Goal: Task Accomplishment & Management: Manage account settings

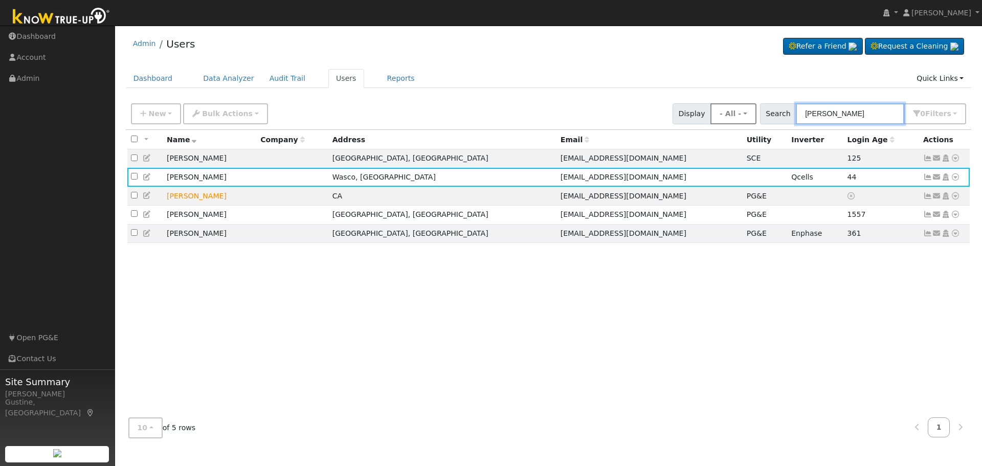
drag, startPoint x: 850, startPoint y: 109, endPoint x: 744, endPoint y: 115, distance: 106.1
click at [744, 115] on div "New Add User Quick Add Quick Connect Quick Convert Lead Bulk Actions Send Email…" at bounding box center [549, 112] width 840 height 25
paste input "[PERSON_NAME]"
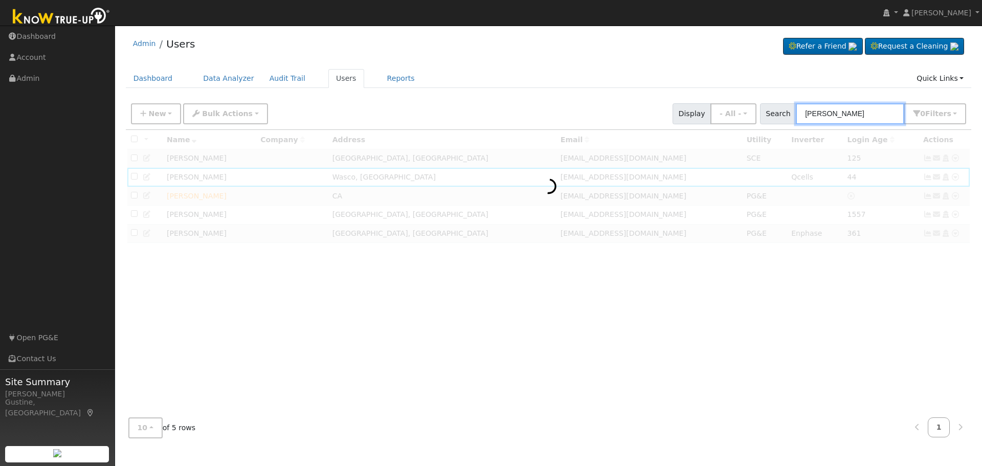
drag, startPoint x: 852, startPoint y: 113, endPoint x: 982, endPoint y: 103, distance: 129.8
click at [982, 107] on div "User Profile First name Last name Email Email Notifications No Emails No Emails…" at bounding box center [548, 246] width 867 height 441
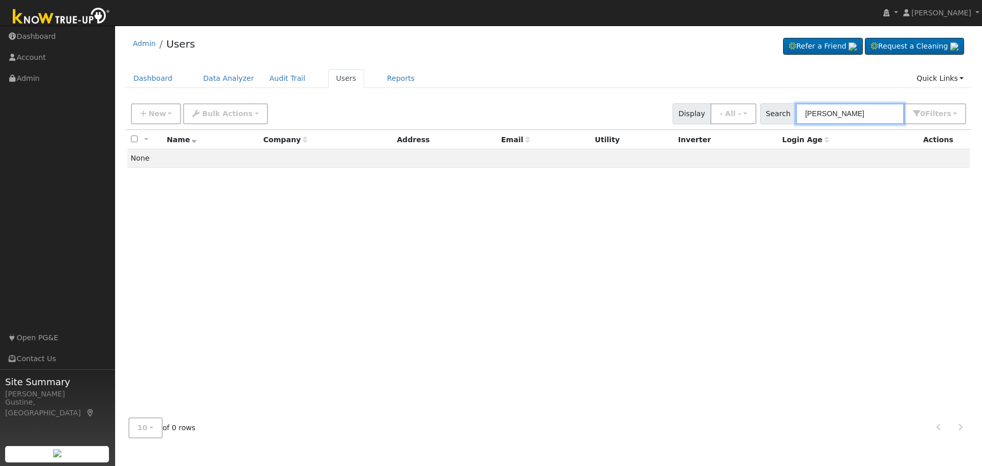
type input "Schlueter"
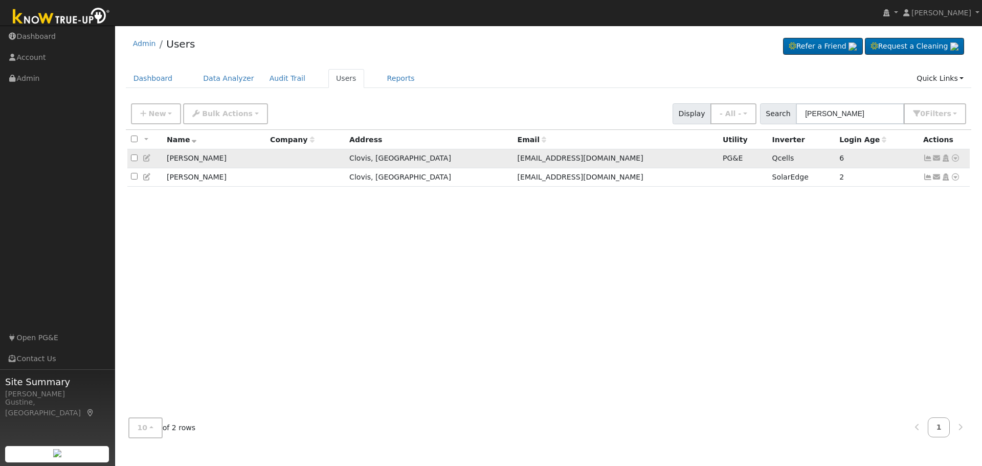
click at [927, 157] on icon at bounding box center [928, 158] width 9 height 7
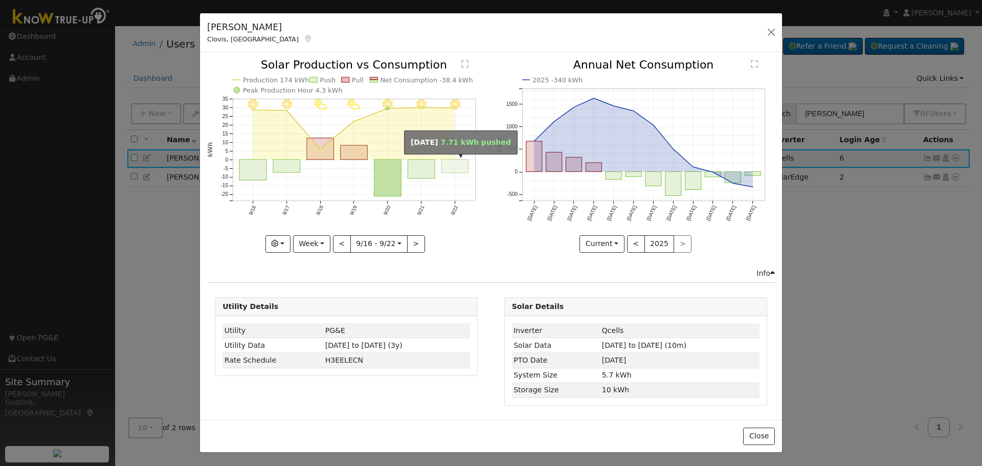
click at [453, 163] on rect "onclick=""" at bounding box center [455, 166] width 27 height 13
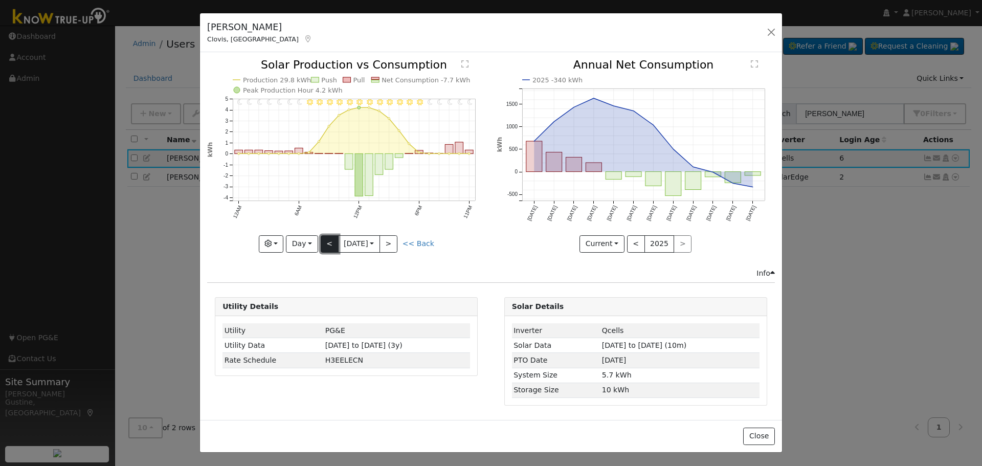
click at [321, 244] on button "<" at bounding box center [330, 243] width 18 height 17
click at [321, 243] on button "<" at bounding box center [330, 243] width 18 height 17
type input "[DATE]"
click at [770, 29] on button "button" at bounding box center [771, 32] width 14 height 14
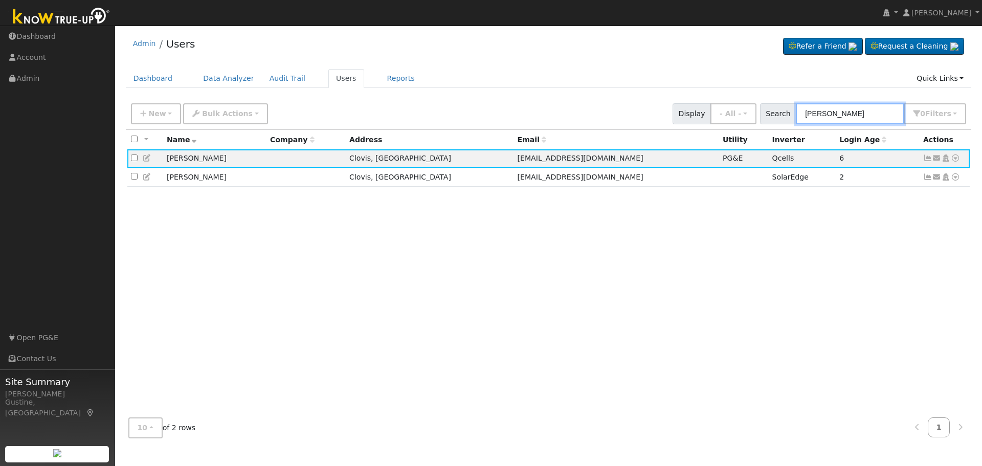
drag, startPoint x: 852, startPoint y: 118, endPoint x: 223, endPoint y: 26, distance: 636.0
click at [307, 48] on div "Admin Users Refer a Friend Request a Cleaning" at bounding box center [548, 238] width 857 height 415
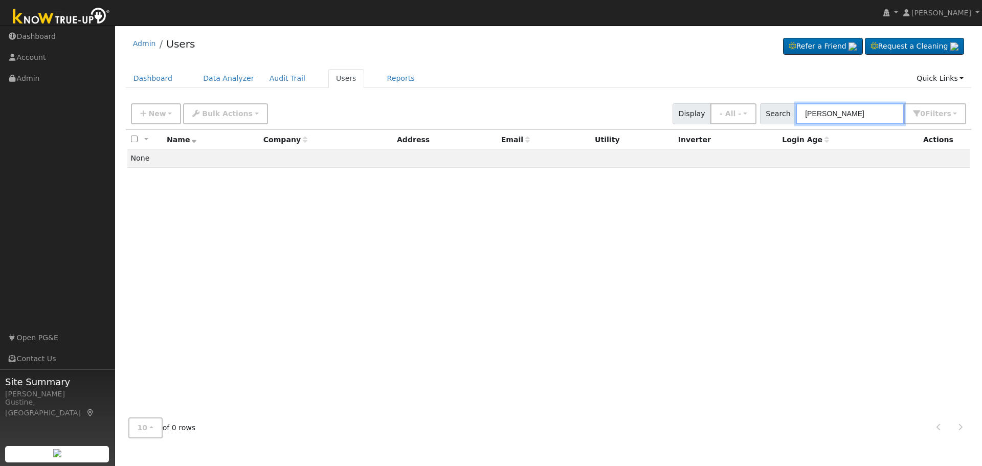
type input "welch"
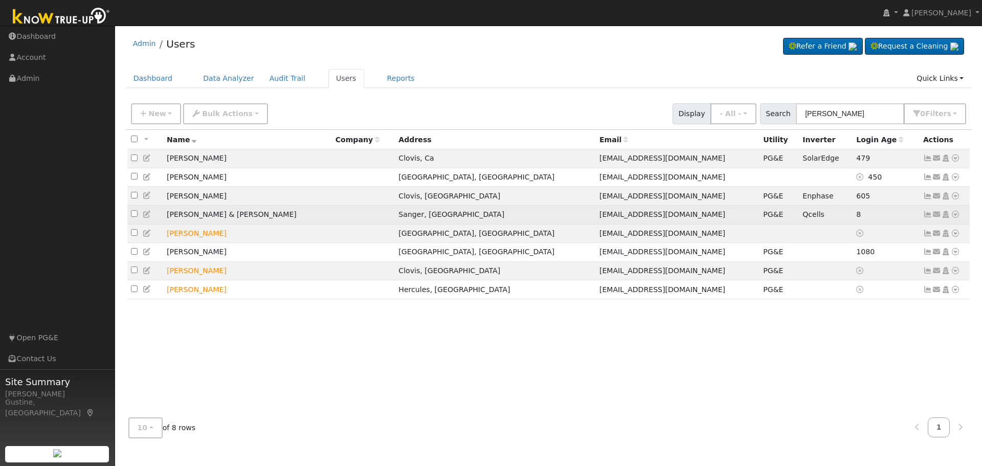
click at [926, 215] on icon at bounding box center [928, 214] width 9 height 7
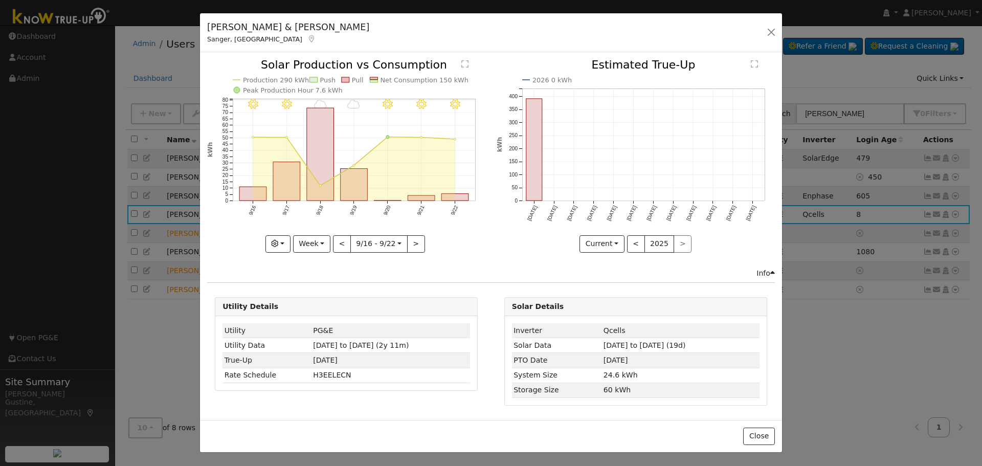
click at [456, 192] on icon "9/22 - MostlyClear 9/21 - MostlyClear 9/20 - MostlyClear 9/19 - Cloudy 9/18 - C…" at bounding box center [346, 155] width 278 height 192
click at [456, 197] on rect "onclick=""" at bounding box center [455, 197] width 27 height 7
type input "2025-09-22"
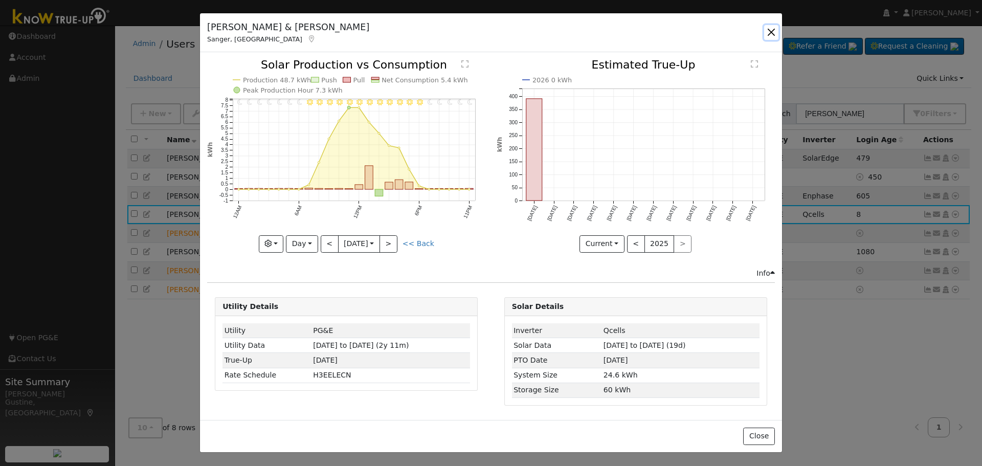
click at [767, 31] on button "button" at bounding box center [771, 32] width 14 height 14
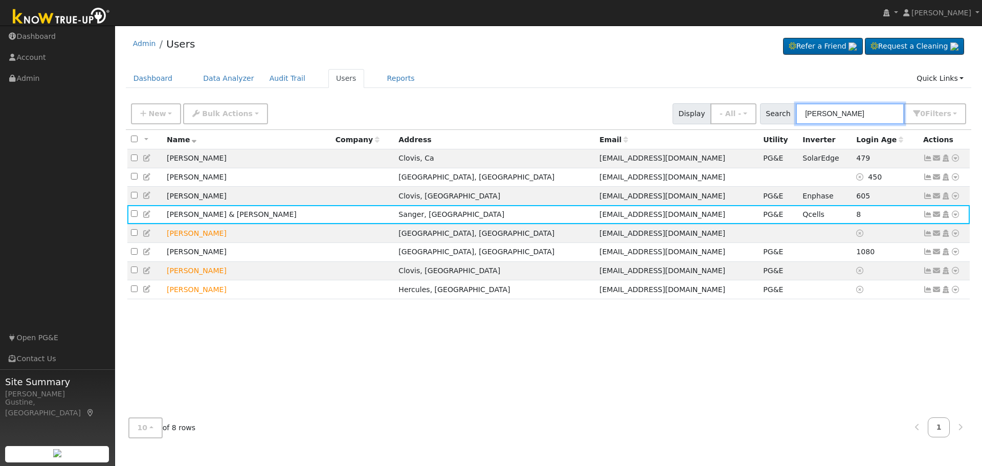
drag, startPoint x: 710, startPoint y: 112, endPoint x: 641, endPoint y: 106, distance: 69.8
click at [661, 109] on div "New Add User Quick Add Quick Connect Quick Convert Lead Bulk Actions Send Email…" at bounding box center [549, 112] width 840 height 25
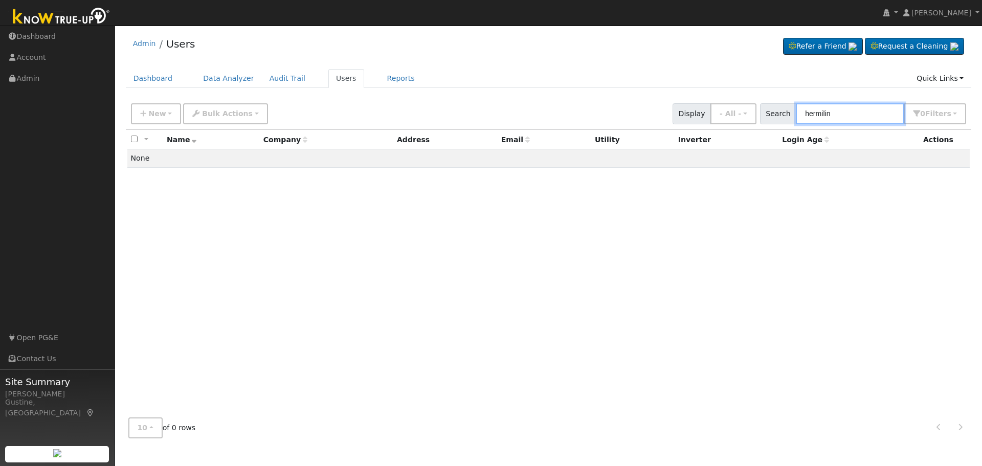
click at [847, 116] on input "hermilin" at bounding box center [850, 113] width 108 height 21
type input "herme"
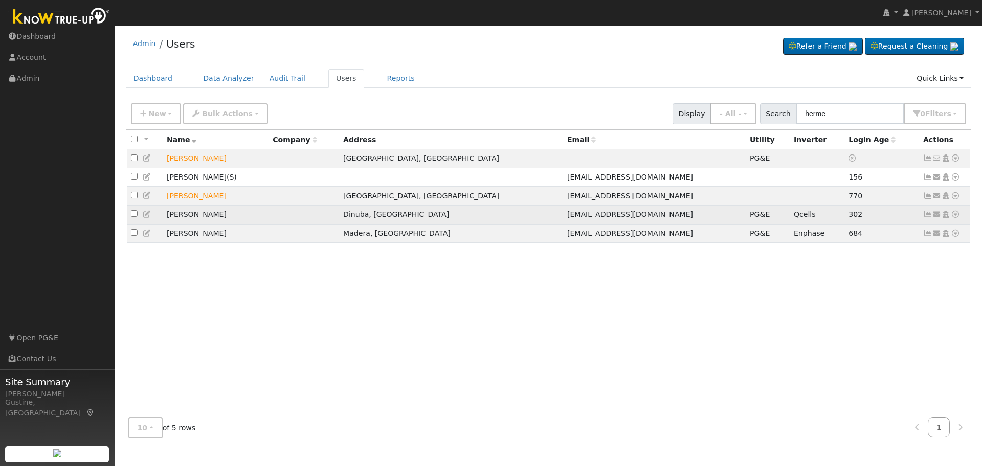
click at [931, 218] on icon at bounding box center [928, 214] width 9 height 7
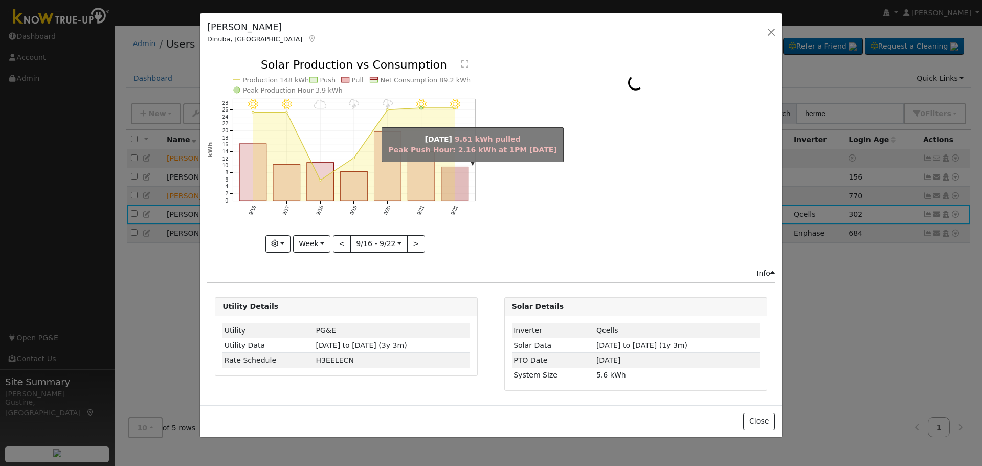
click at [457, 183] on rect "onclick=""" at bounding box center [455, 184] width 27 height 34
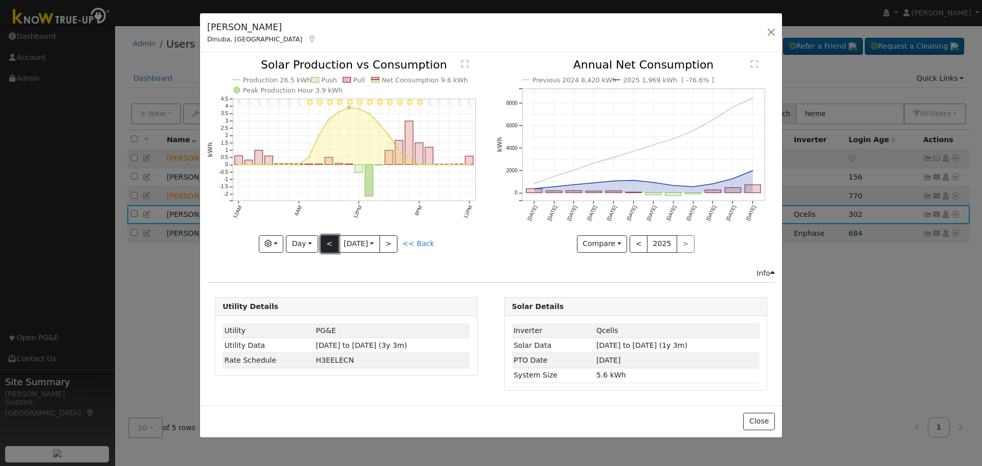
click at [325, 249] on button "<" at bounding box center [330, 243] width 18 height 17
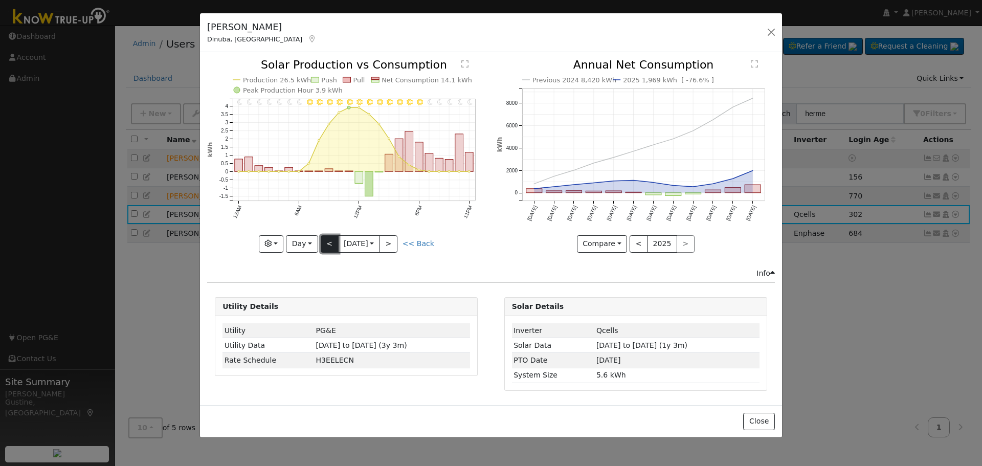
click at [326, 246] on button "<" at bounding box center [330, 243] width 18 height 17
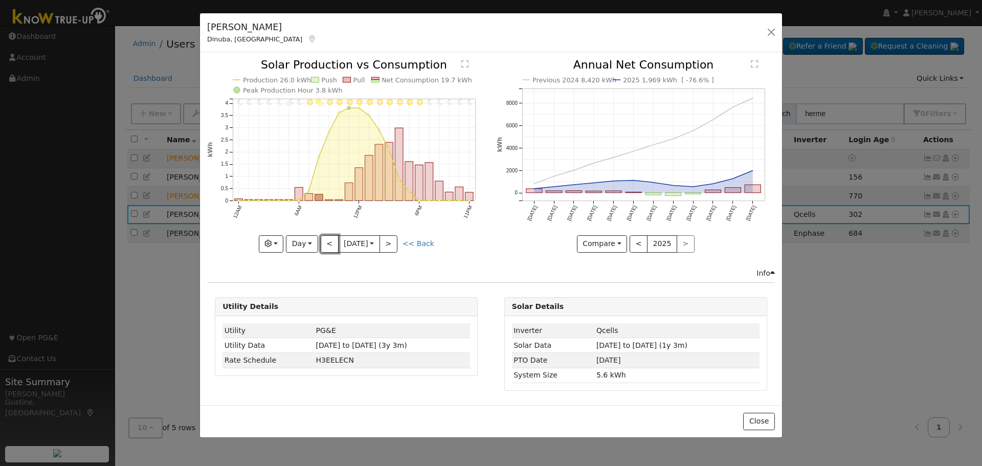
click at [327, 242] on button "<" at bounding box center [330, 243] width 18 height 17
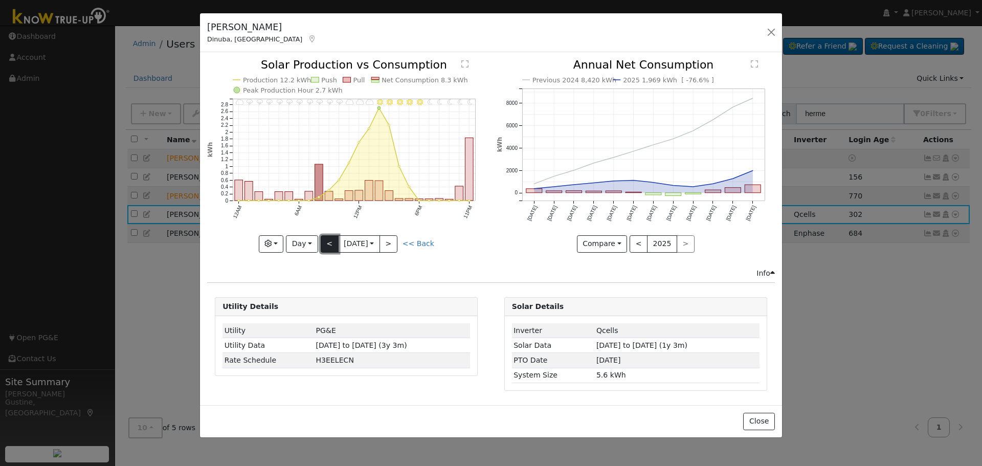
click at [327, 239] on button "<" at bounding box center [330, 243] width 18 height 17
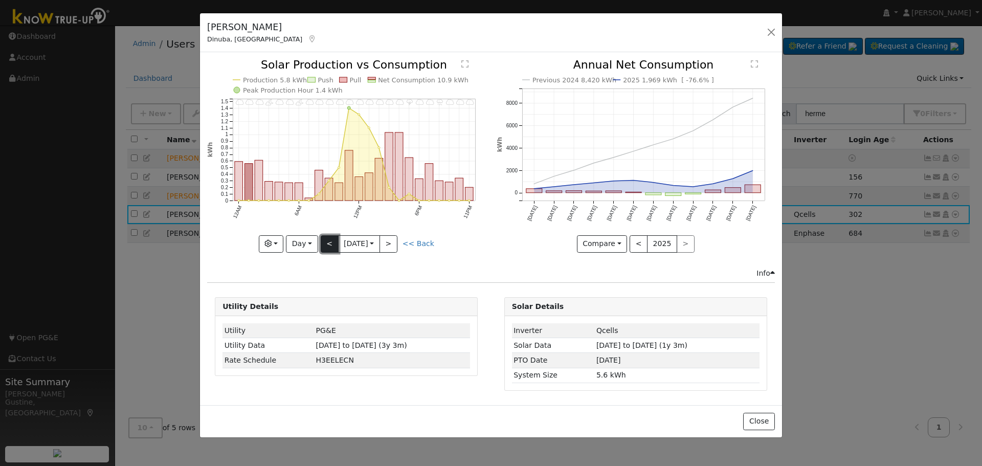
click at [327, 239] on button "<" at bounding box center [330, 243] width 18 height 17
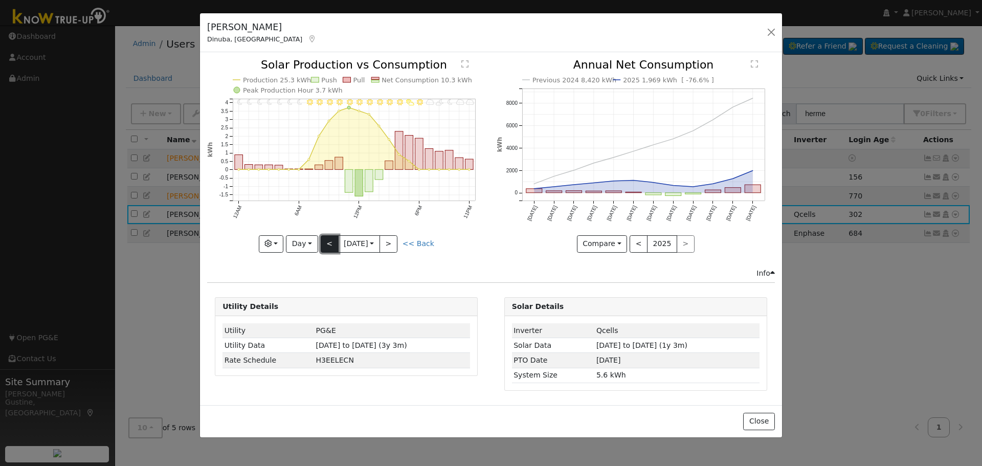
click at [327, 239] on button "<" at bounding box center [330, 243] width 18 height 17
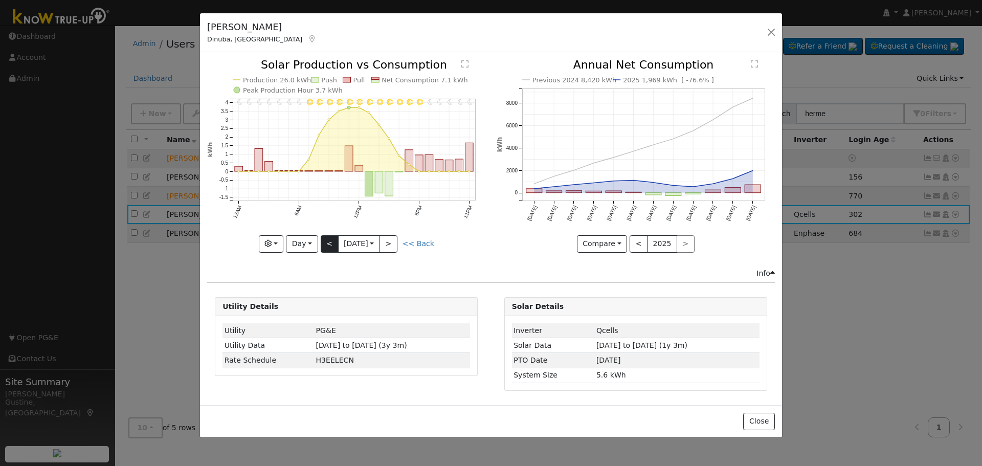
click at [327, 239] on div "11PM - Clear 10PM - Clear 9PM - Clear 8PM - Clear 7PM - Clear 6PM - Clear 5PM -…" at bounding box center [346, 155] width 278 height 193
click at [327, 239] on button "<" at bounding box center [330, 243] width 18 height 17
click at [327, 239] on div "11PM - Clear 10PM - Clear 9PM - Clear 8PM - Clear 7PM - Clear 6PM - Clear 5PM -…" at bounding box center [346, 155] width 278 height 193
click at [327, 239] on button "<" at bounding box center [330, 243] width 18 height 17
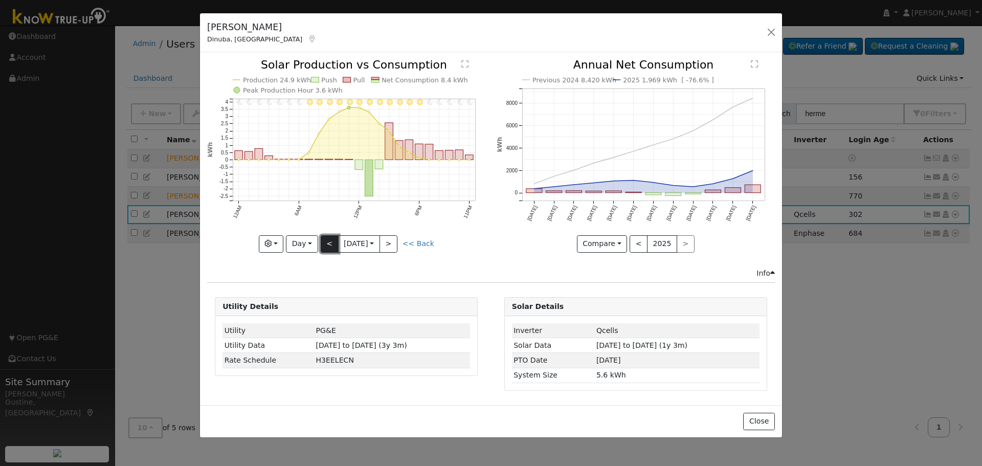
click at [327, 239] on button "<" at bounding box center [330, 243] width 18 height 17
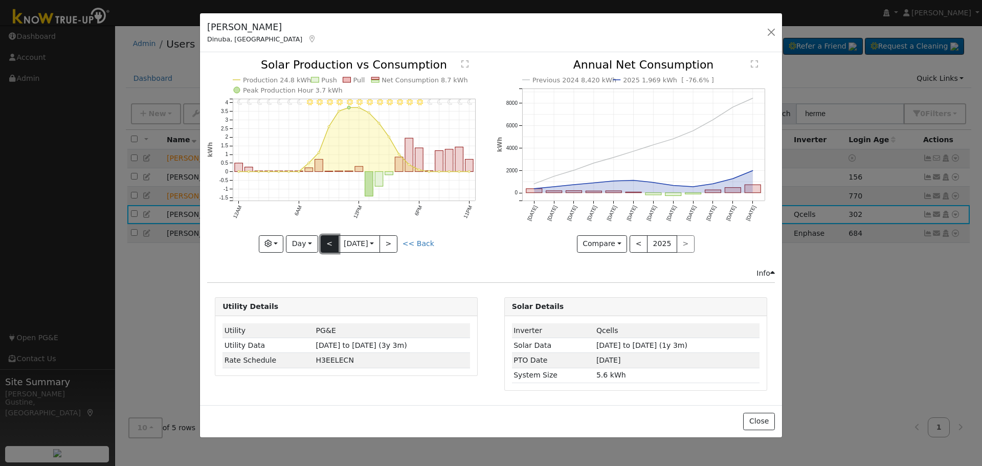
click at [327, 239] on button "<" at bounding box center [330, 243] width 18 height 17
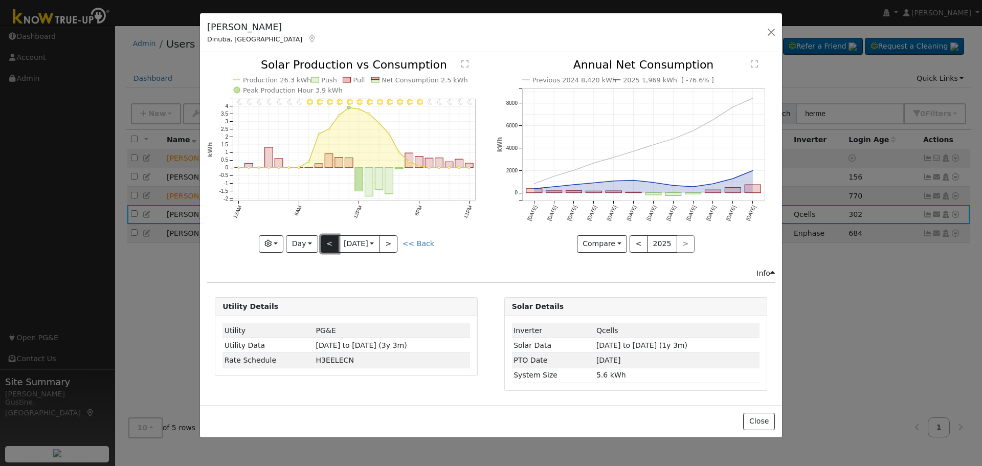
click at [327, 239] on button "<" at bounding box center [330, 243] width 18 height 17
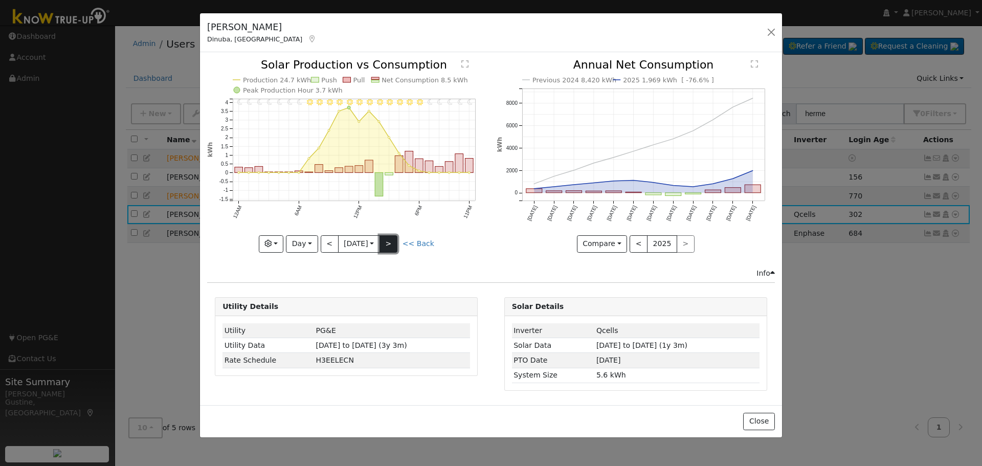
click at [390, 240] on button ">" at bounding box center [389, 243] width 18 height 17
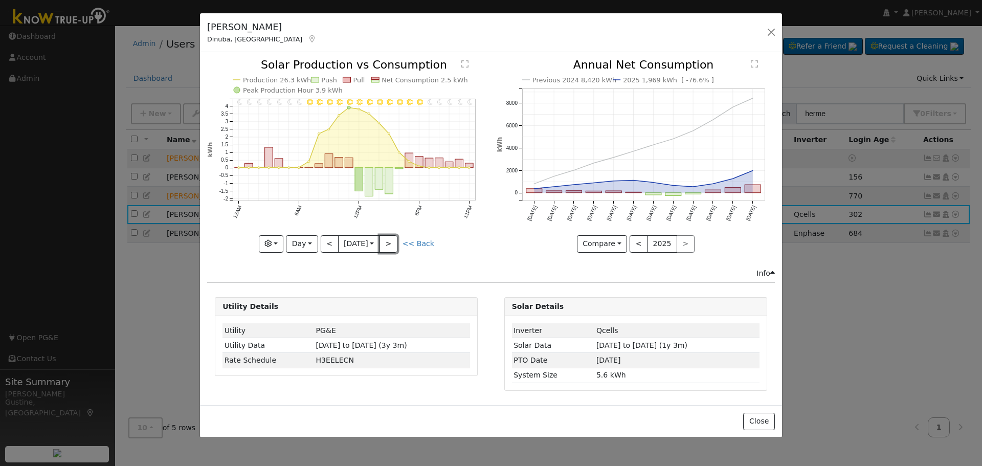
click at [390, 240] on button ">" at bounding box center [389, 243] width 18 height 17
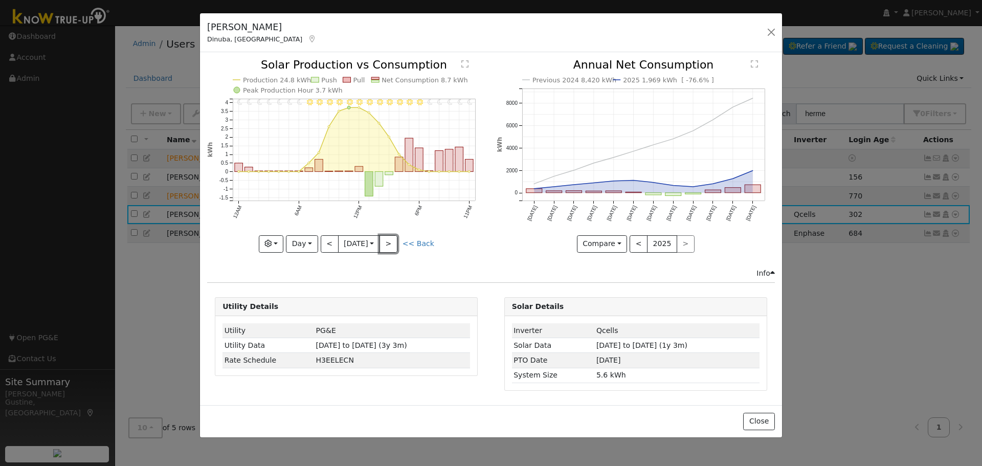
click at [390, 240] on button ">" at bounding box center [389, 243] width 18 height 17
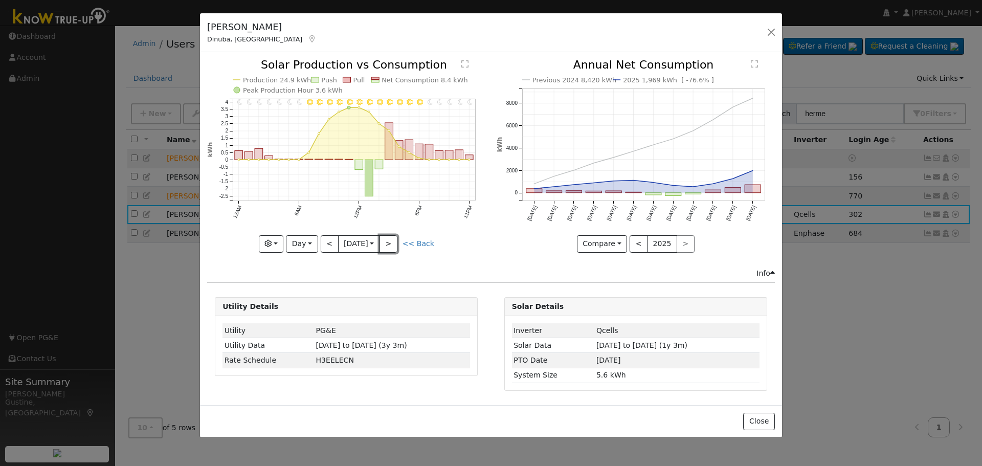
click at [390, 240] on button ">" at bounding box center [389, 243] width 18 height 17
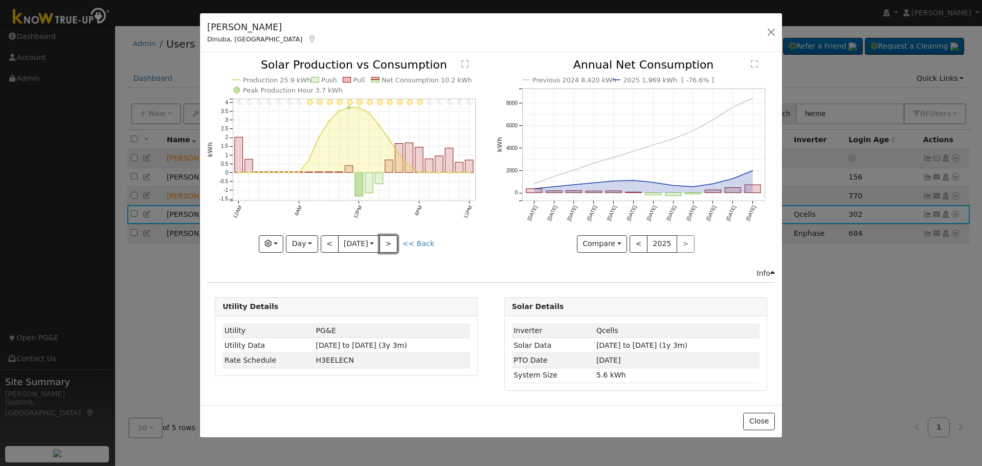
click at [390, 240] on button ">" at bounding box center [389, 243] width 18 height 17
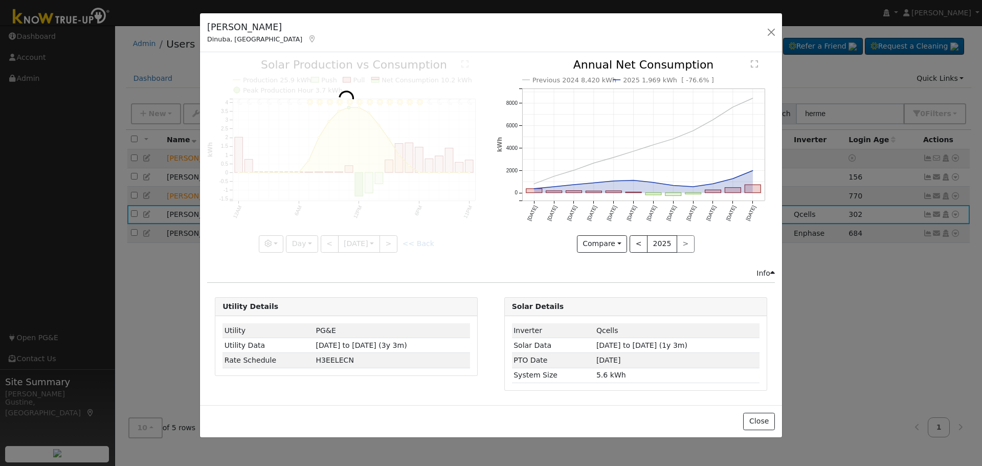
click at [390, 240] on div at bounding box center [346, 155] width 278 height 193
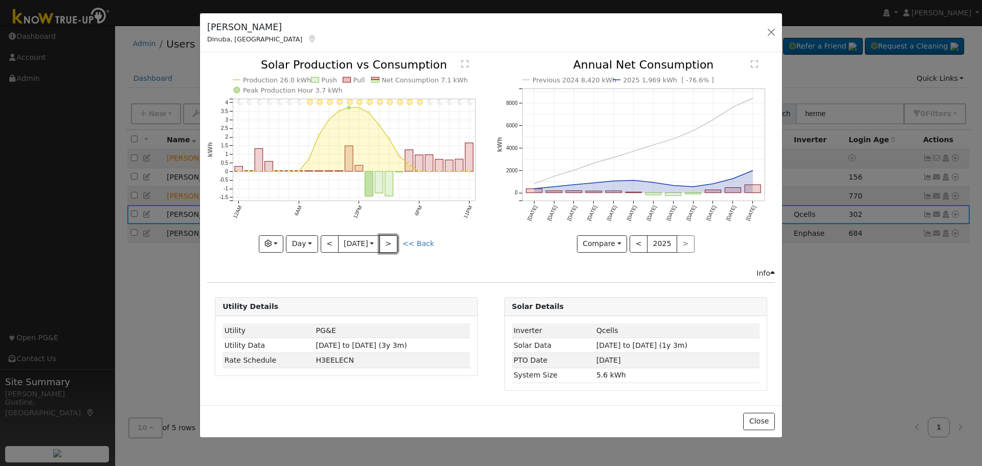
click at [390, 240] on button ">" at bounding box center [389, 243] width 18 height 17
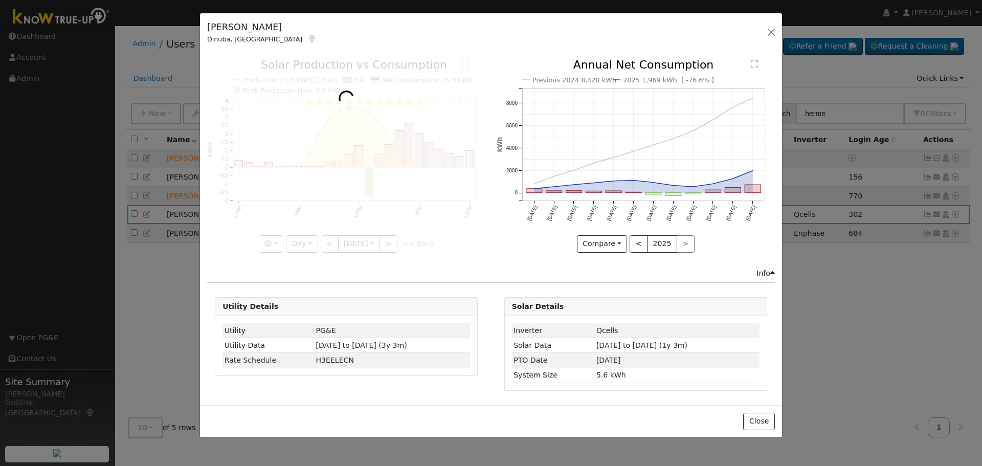
click at [390, 240] on div at bounding box center [346, 155] width 278 height 193
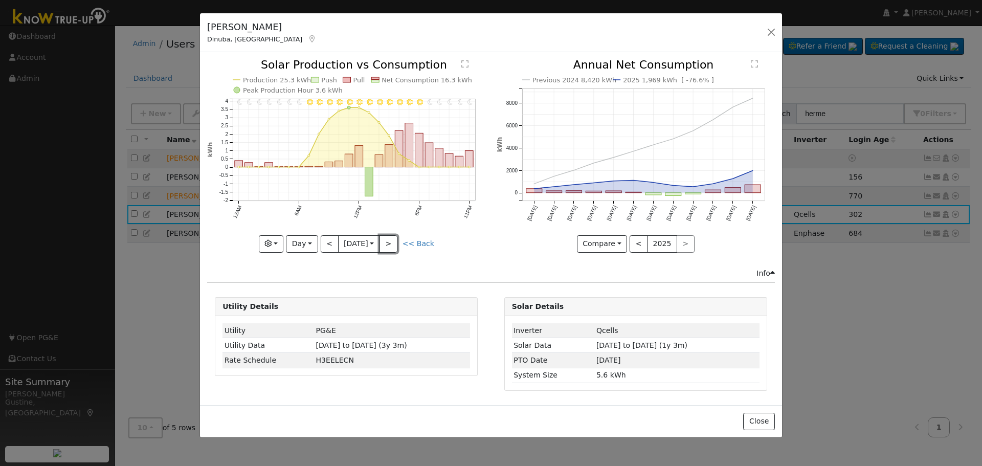
click at [390, 240] on button ">" at bounding box center [389, 243] width 18 height 17
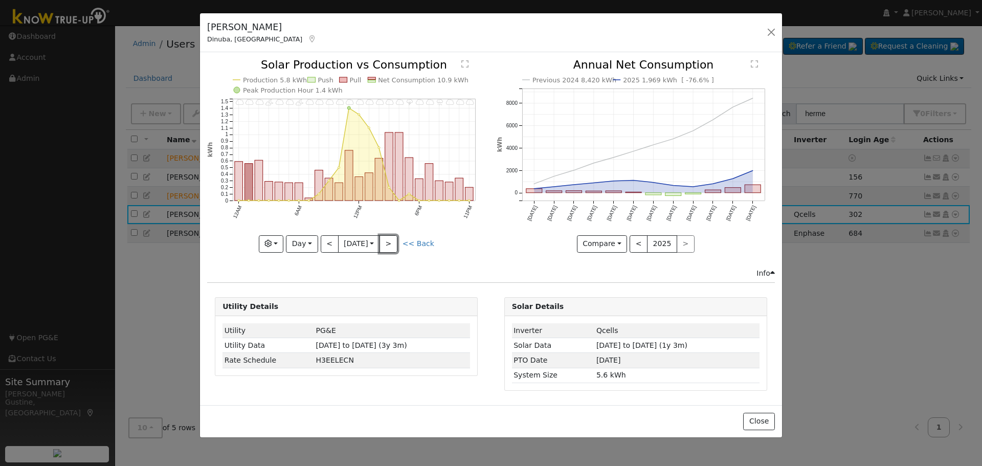
click at [389, 240] on button ">" at bounding box center [389, 243] width 18 height 17
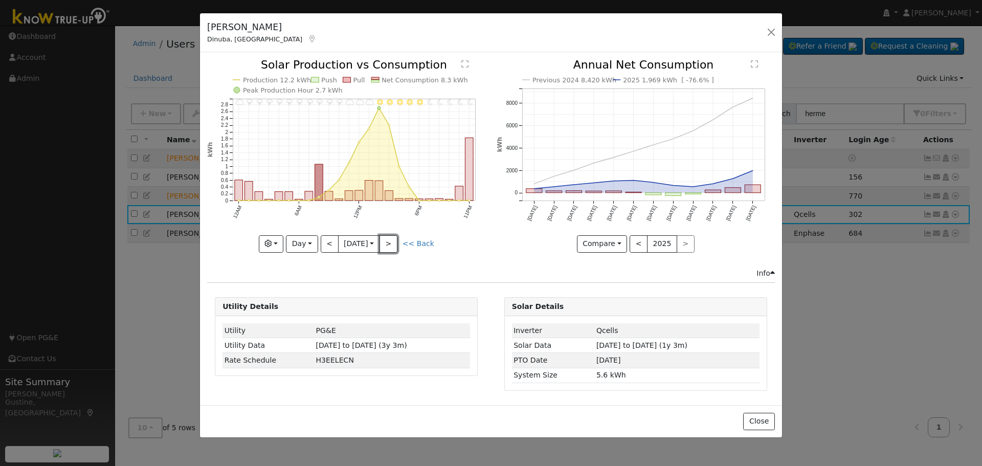
click at [389, 240] on button ">" at bounding box center [389, 243] width 18 height 17
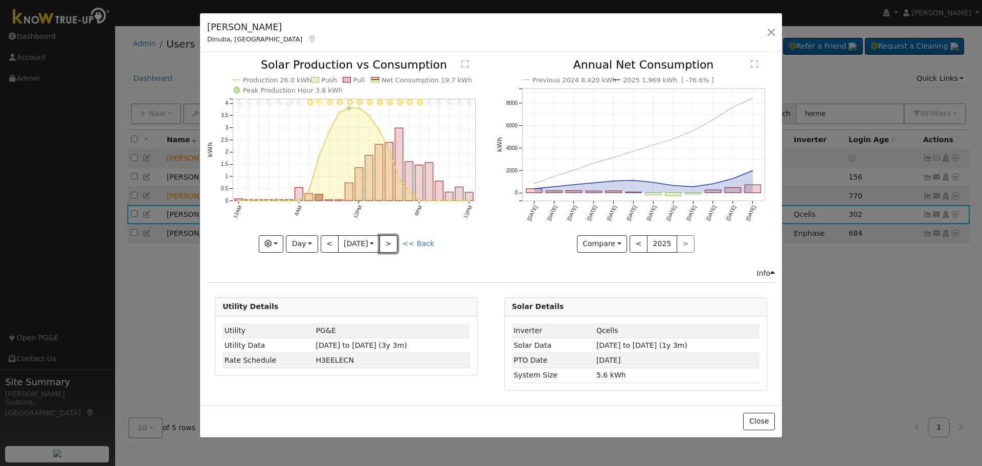
click at [389, 240] on button ">" at bounding box center [389, 243] width 18 height 17
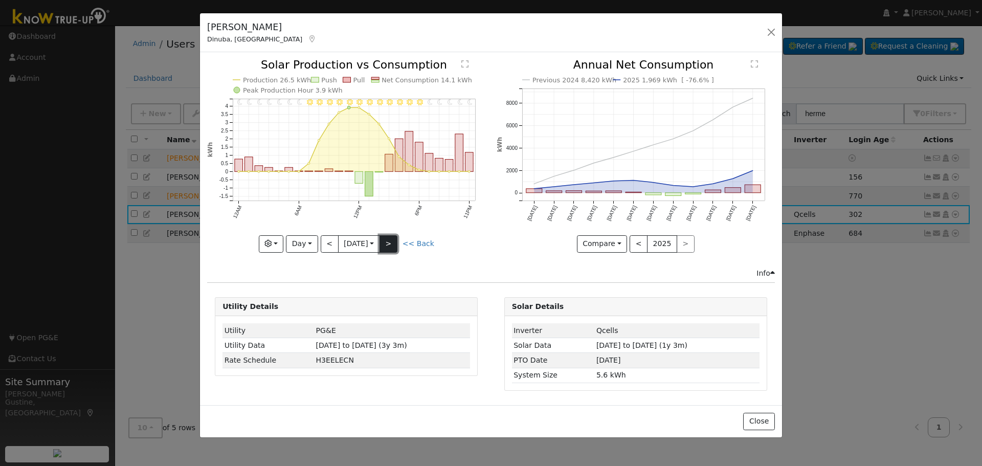
click at [390, 241] on button ">" at bounding box center [389, 243] width 18 height 17
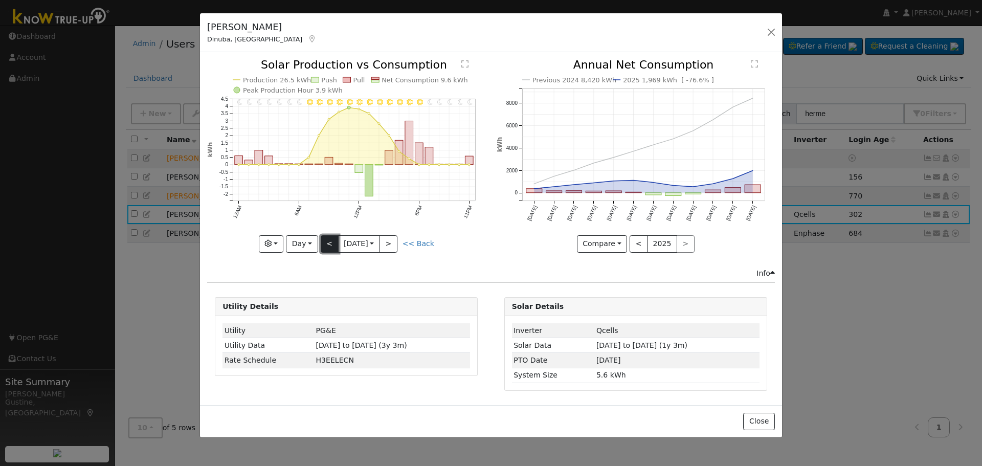
click at [328, 240] on button "<" at bounding box center [330, 243] width 18 height 17
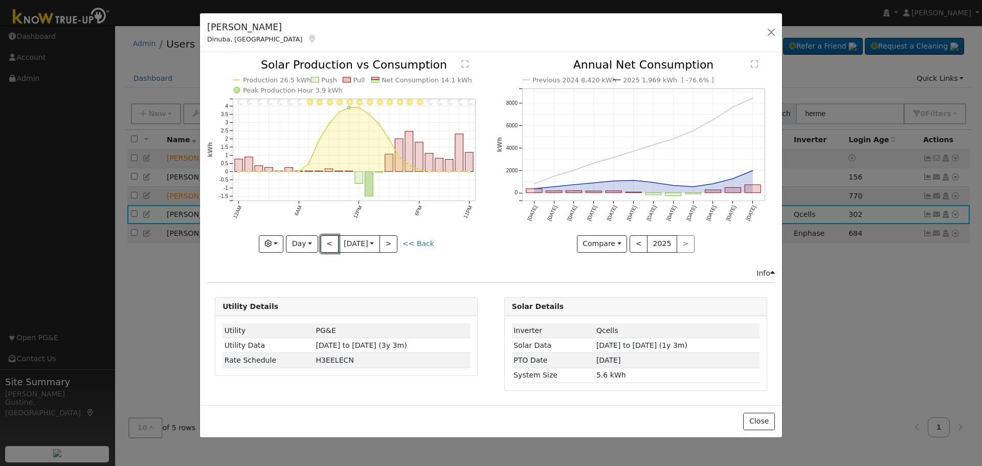
click at [325, 242] on button "<" at bounding box center [330, 243] width 18 height 17
type input "[DATE]"
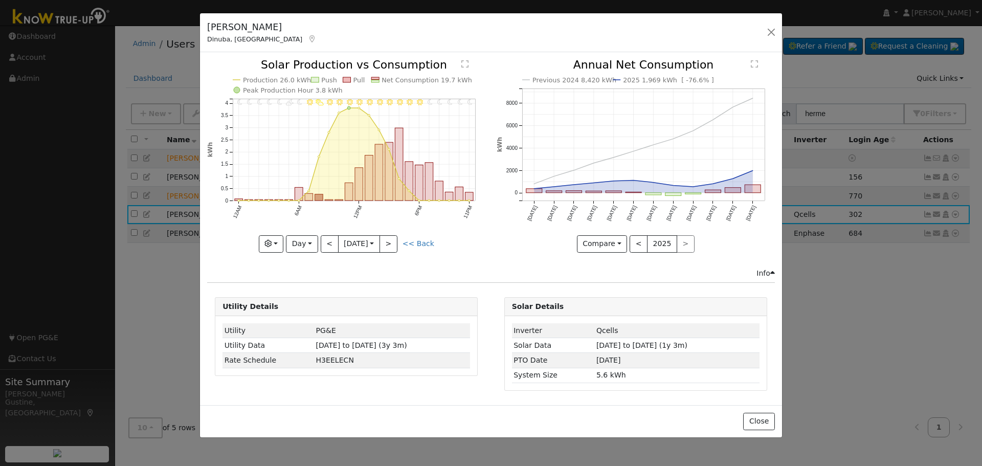
click at [307, 37] on icon at bounding box center [311, 38] width 9 height 7
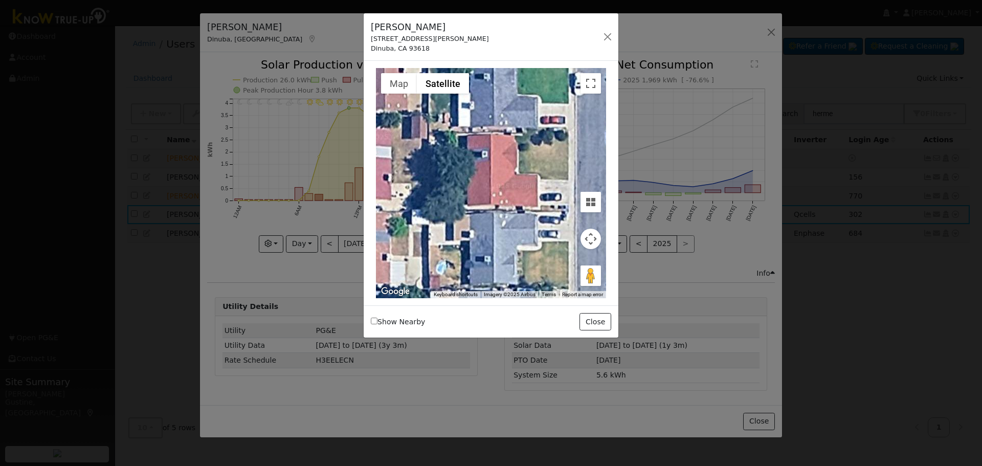
click at [617, 43] on div "Hermelinda Munoz 243 North Lyndsay Way Dinuba, CA 93618 Default Account Default…" at bounding box center [491, 37] width 255 height 48
click at [611, 41] on button "button" at bounding box center [608, 37] width 14 height 14
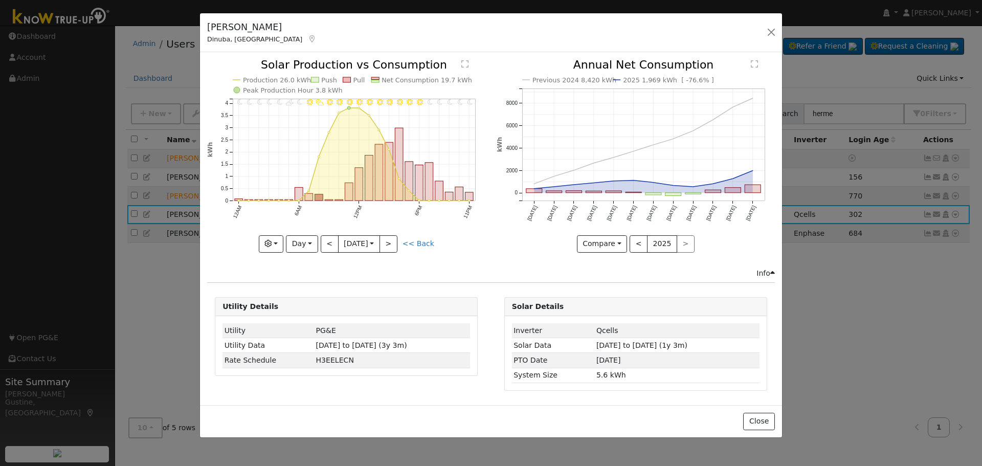
click at [787, 37] on div "Hermelinda Munoz Dinuba, CA Default Account Default Account 243 North Lyndsay W…" at bounding box center [491, 233] width 982 height 466
click at [772, 29] on button "button" at bounding box center [771, 32] width 14 height 14
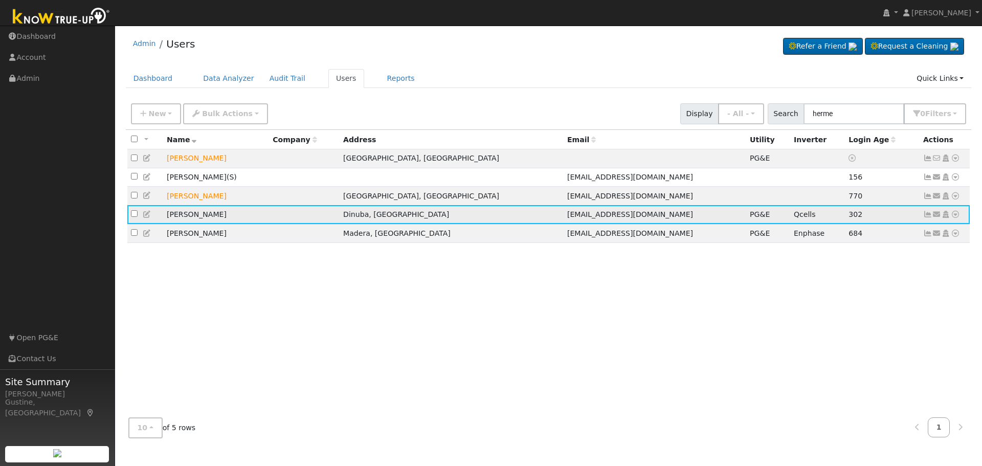
click at [959, 224] on td "Send Email... Copy a Link Reset Password Open Access Data Analyzer Reports Scen…" at bounding box center [945, 214] width 51 height 19
click at [958, 218] on icon at bounding box center [955, 214] width 9 height 7
click at [932, 236] on link "Data Analyzer" at bounding box center [922, 232] width 74 height 14
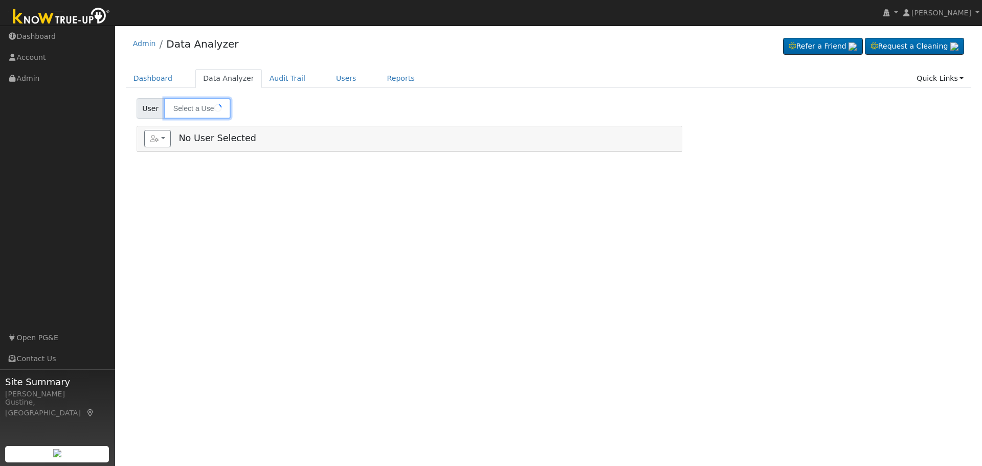
type input "[PERSON_NAME]"
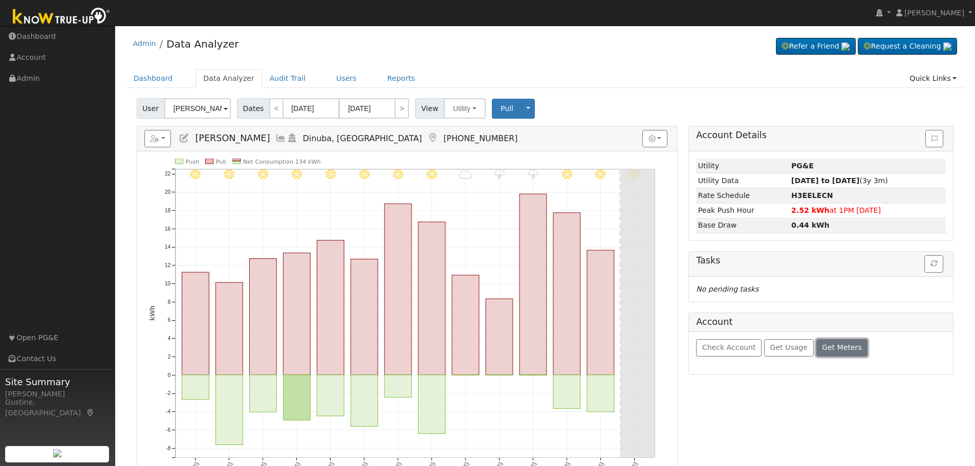
click at [834, 355] on button "Get Meters" at bounding box center [842, 347] width 52 height 17
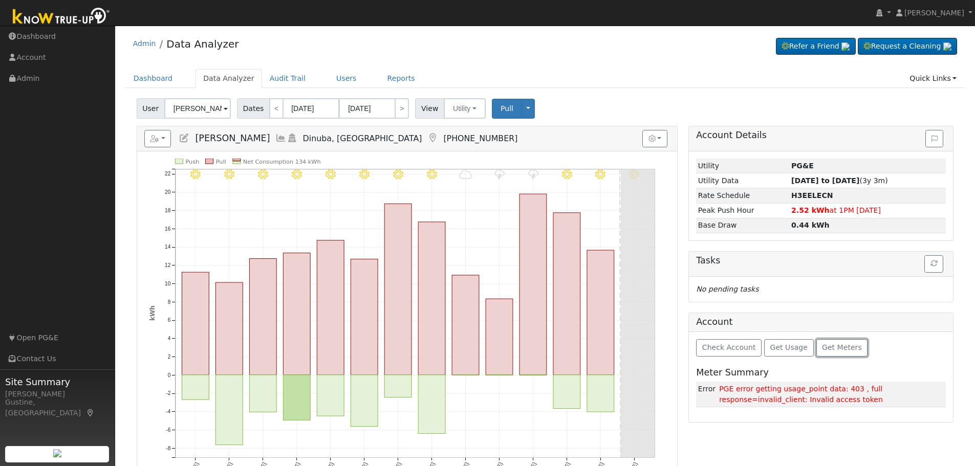
click at [834, 348] on span "Get Meters" at bounding box center [842, 347] width 40 height 8
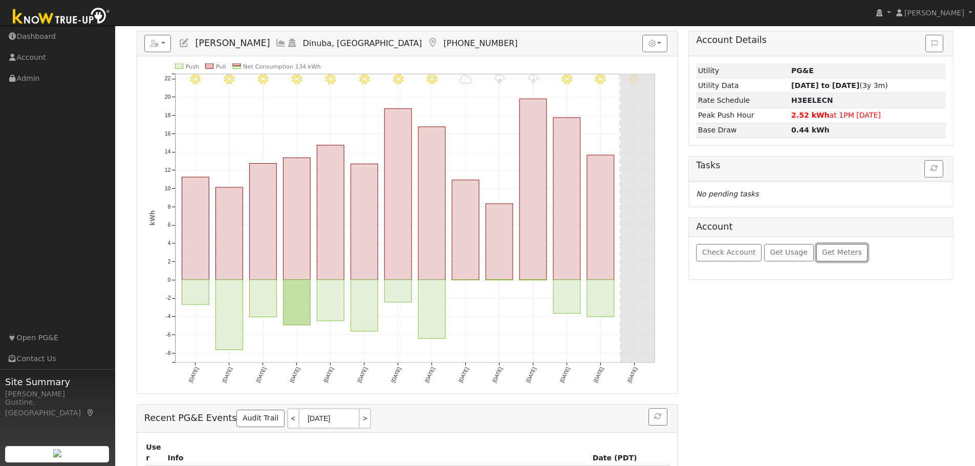
scroll to position [102, 0]
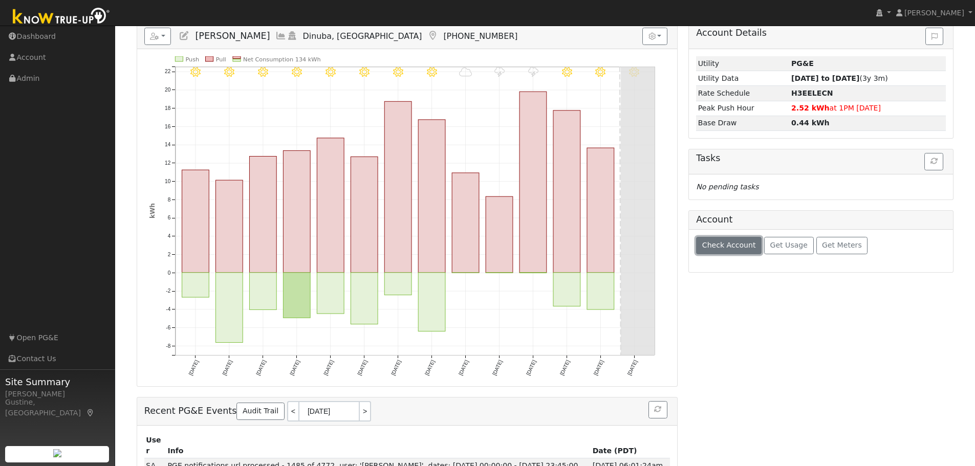
click at [744, 246] on span "Check Account" at bounding box center [729, 245] width 54 height 8
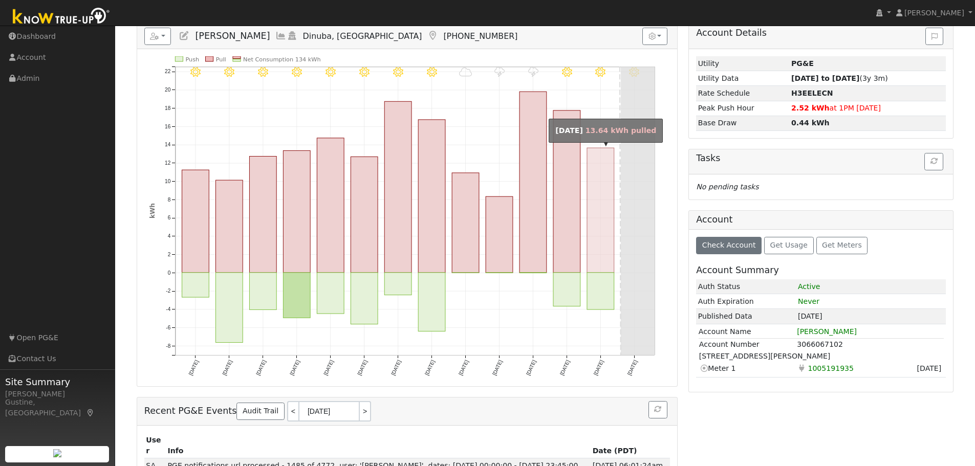
click at [600, 247] on rect "onclick=""" at bounding box center [600, 210] width 27 height 125
type input "[DATE]"
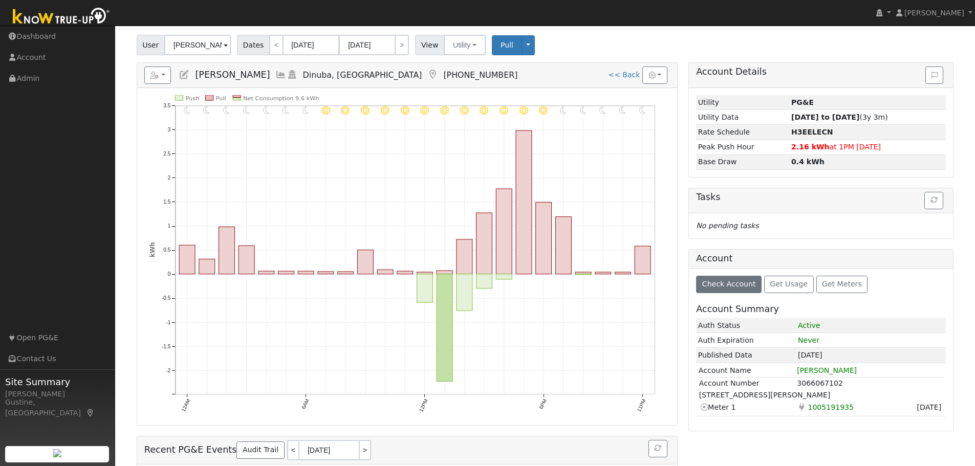
scroll to position [0, 0]
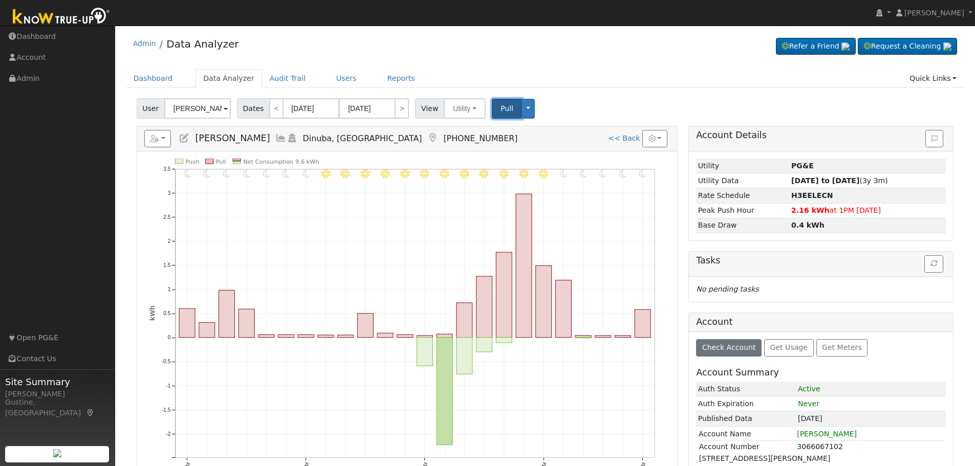
click at [492, 107] on button "Pull" at bounding box center [507, 109] width 30 height 20
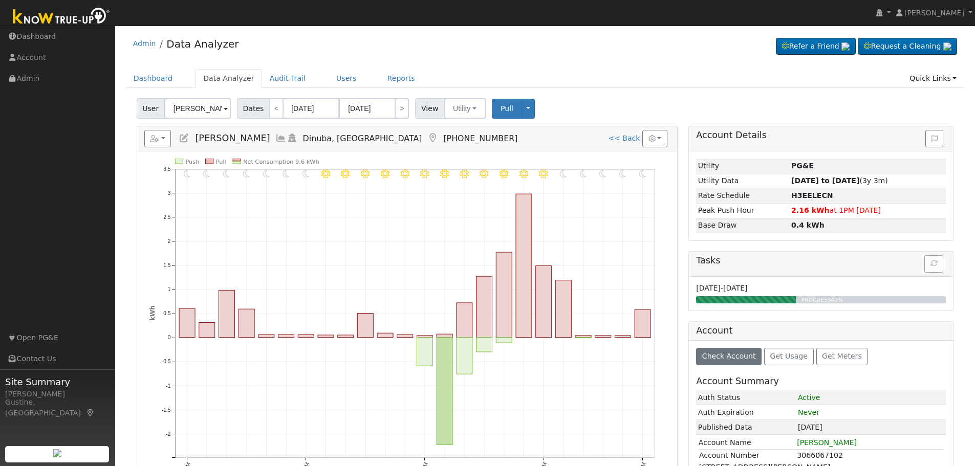
click at [253, 113] on span "Dates" at bounding box center [253, 108] width 33 height 20
click at [269, 109] on link "<" at bounding box center [276, 108] width 14 height 20
type input "[DATE]"
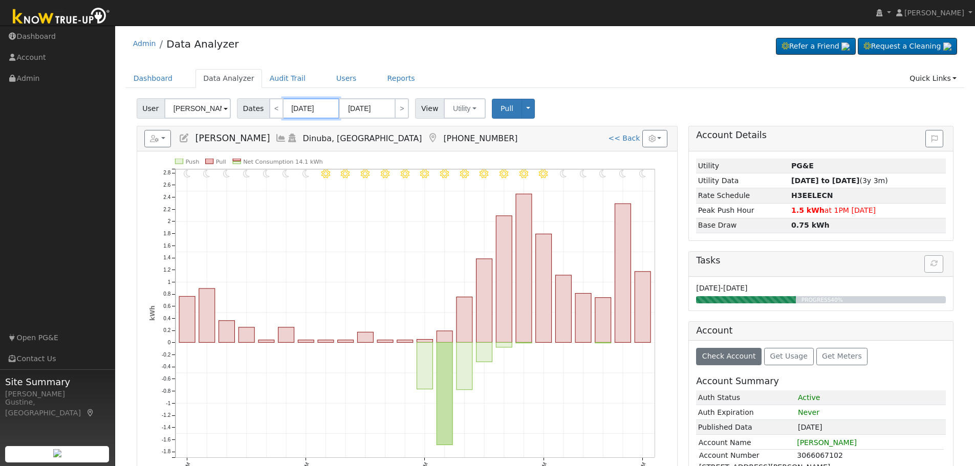
click at [290, 109] on input "[DATE]" at bounding box center [311, 108] width 56 height 20
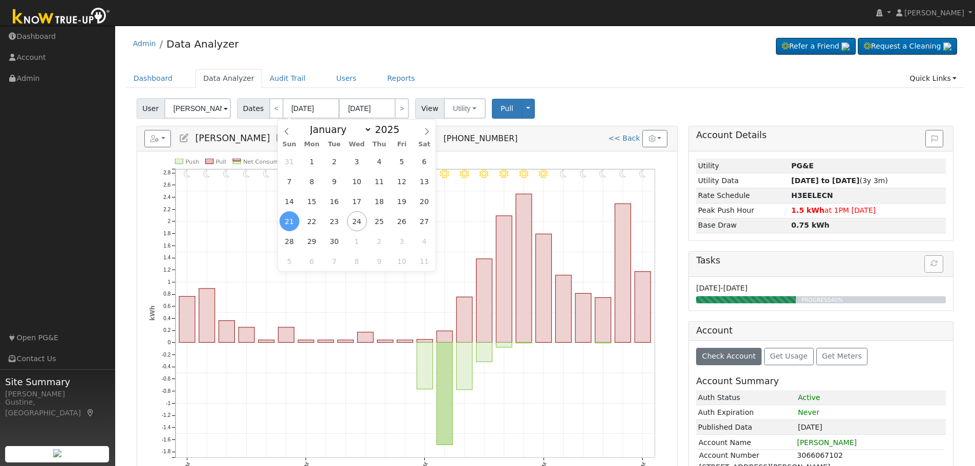
click at [302, 194] on div "31 1 2 3 4 5 6 7 8 9 10 11 12 13 14 15 16 17 18 19 20 21 22 23 24 25 26 27 28 2…" at bounding box center [357, 211] width 158 height 120
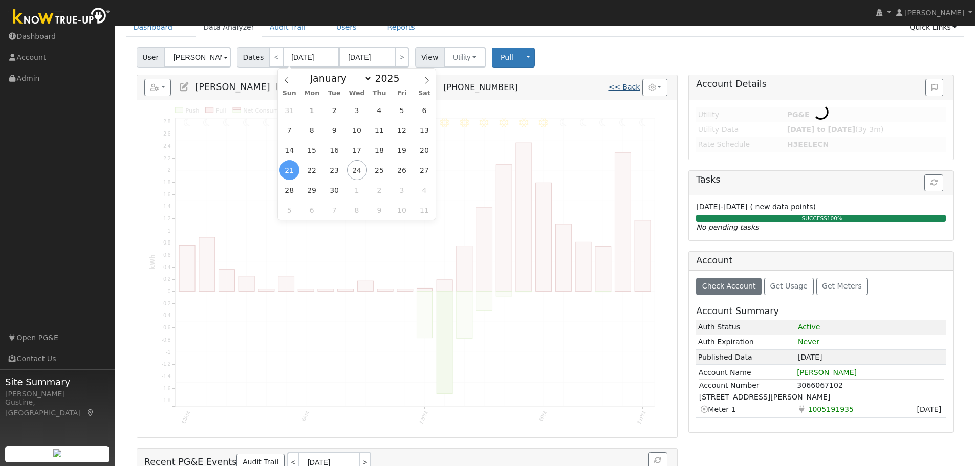
click at [624, 85] on link "<< Back" at bounding box center [624, 87] width 32 height 8
type input "[DATE]"
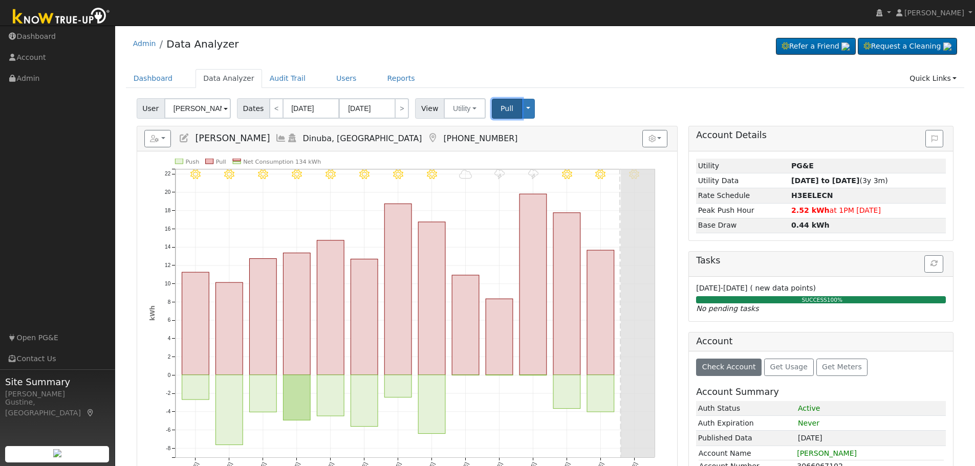
click at [500, 106] on span "Pull" at bounding box center [506, 108] width 13 height 8
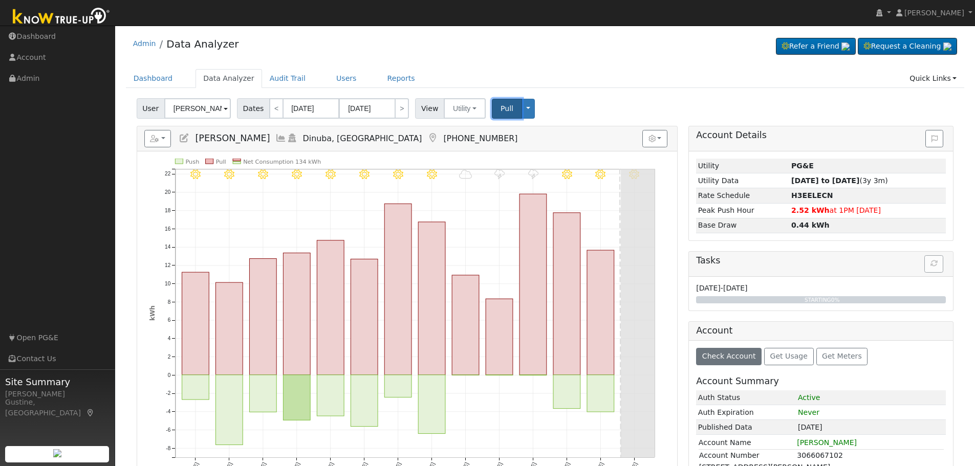
click at [500, 106] on span "Pull" at bounding box center [506, 108] width 13 height 8
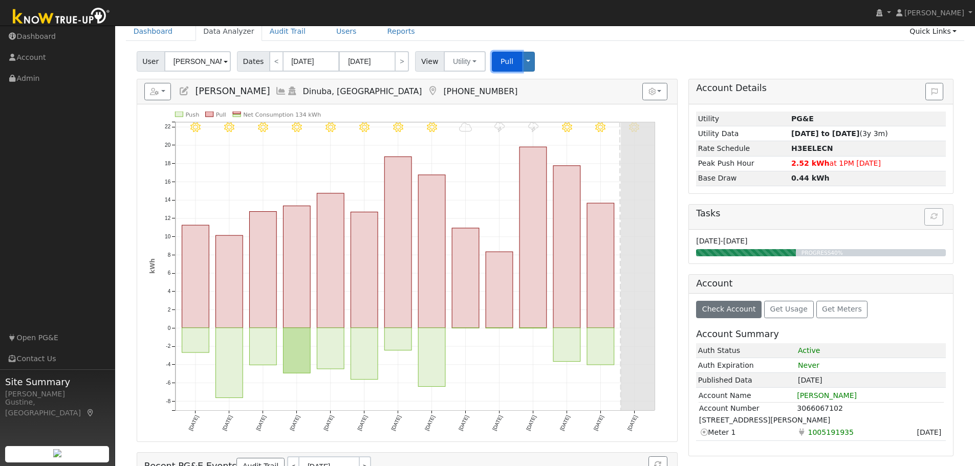
scroll to position [46, 0]
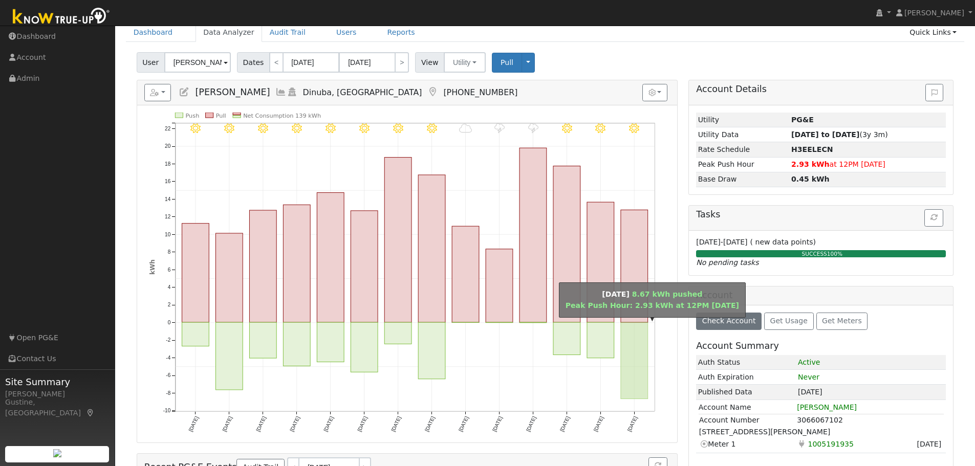
click at [635, 345] on rect "onclick=""" at bounding box center [634, 360] width 27 height 76
type input "[DATE]"
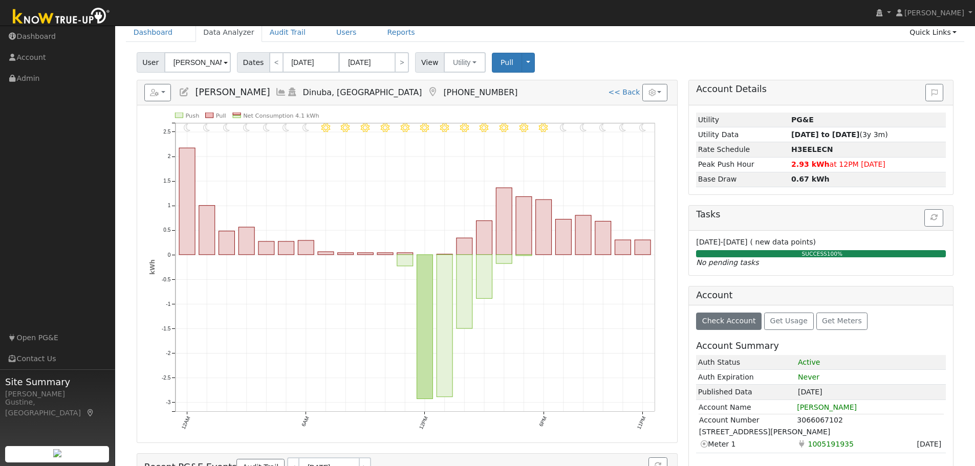
click at [280, 90] on icon at bounding box center [280, 91] width 11 height 9
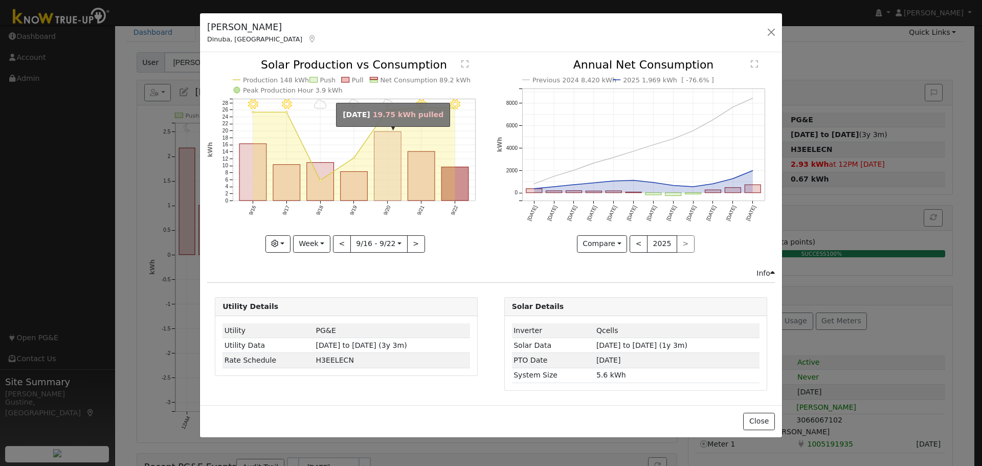
click at [396, 192] on rect "onclick=""" at bounding box center [388, 166] width 27 height 69
type input "[DATE]"
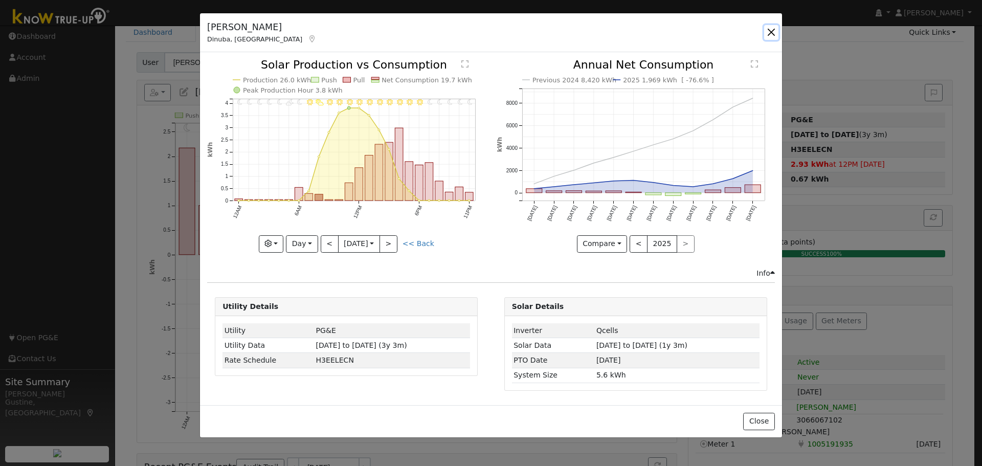
click at [769, 30] on button "button" at bounding box center [771, 32] width 14 height 14
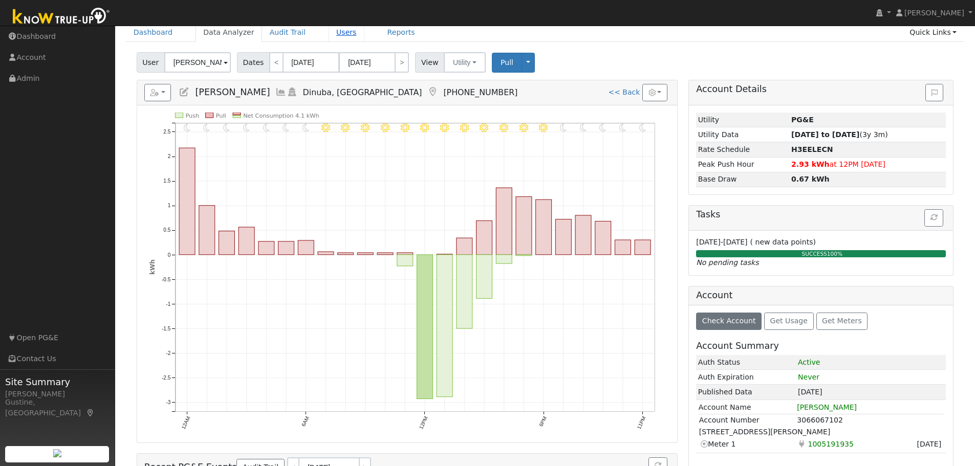
click at [333, 32] on link "Users" at bounding box center [346, 32] width 36 height 19
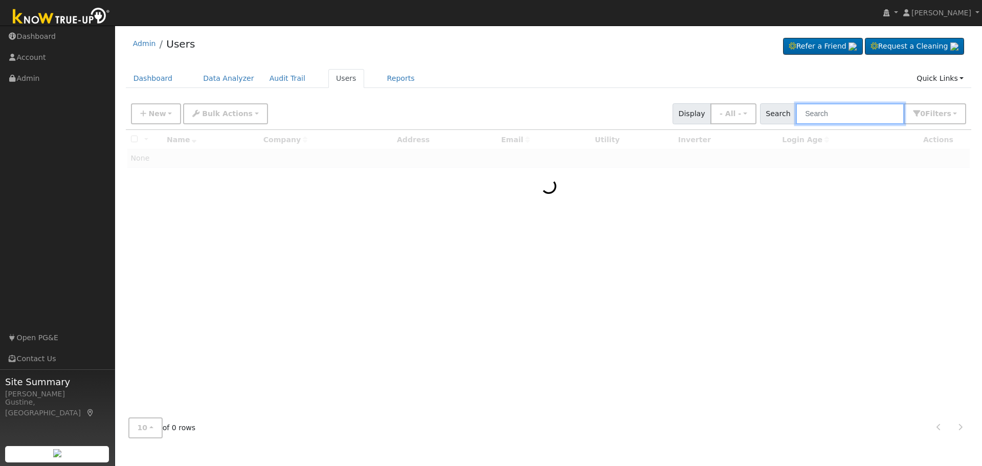
click at [840, 111] on input "text" at bounding box center [850, 113] width 108 height 21
type input "barman"
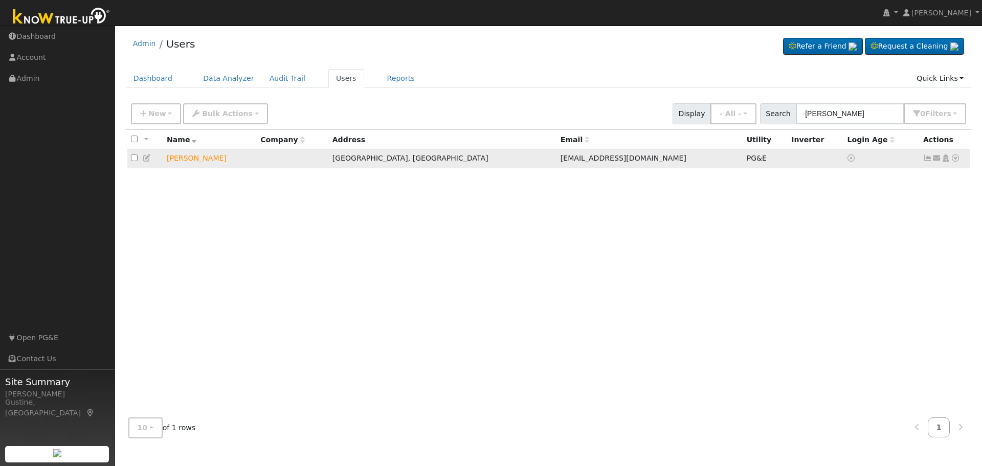
click at [926, 157] on icon at bounding box center [928, 158] width 9 height 7
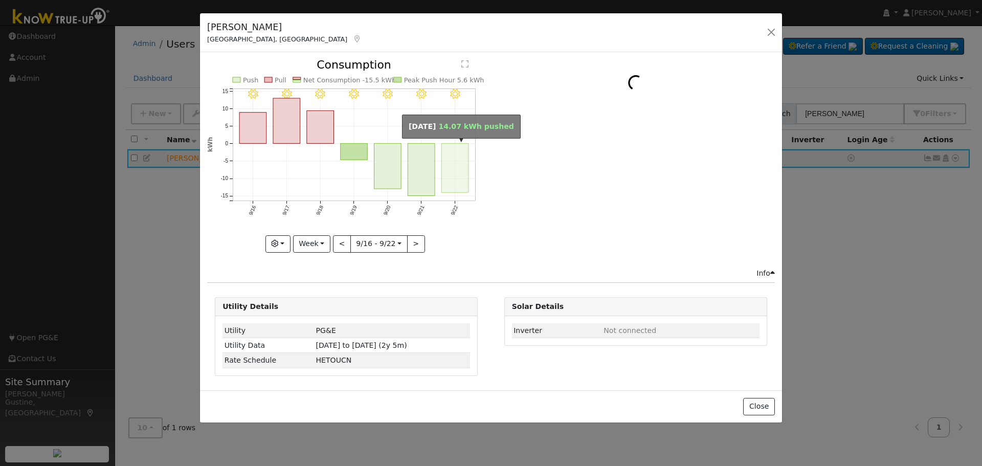
click at [428, 177] on rect "onclick=""" at bounding box center [421, 170] width 27 height 52
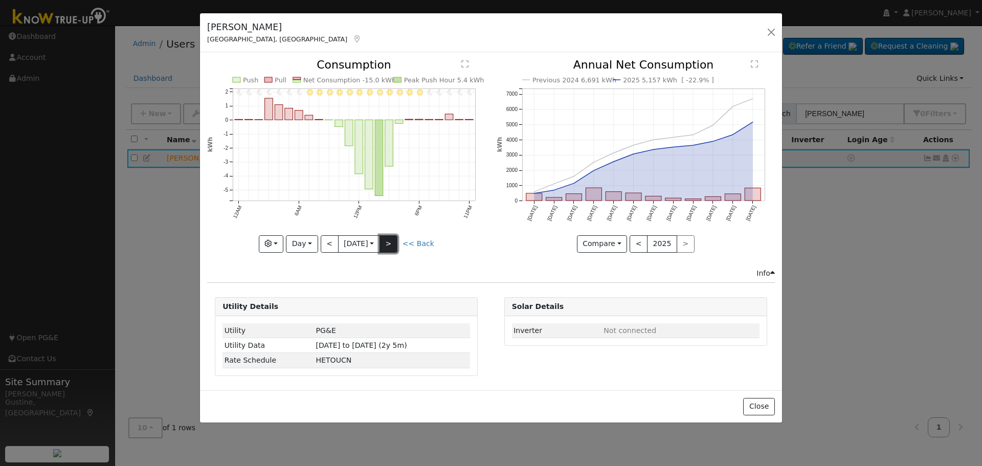
click at [392, 249] on button ">" at bounding box center [389, 243] width 18 height 17
click at [328, 239] on button "<" at bounding box center [330, 243] width 18 height 17
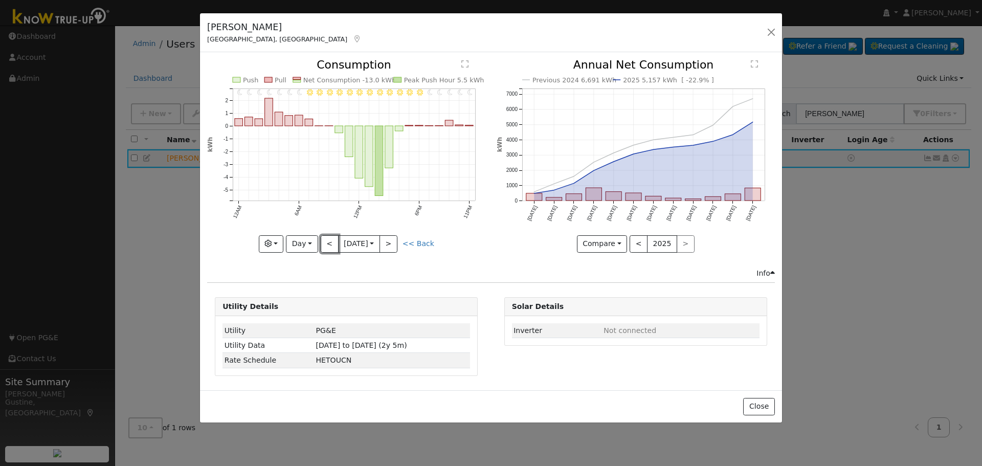
click at [327, 242] on button "<" at bounding box center [330, 243] width 18 height 17
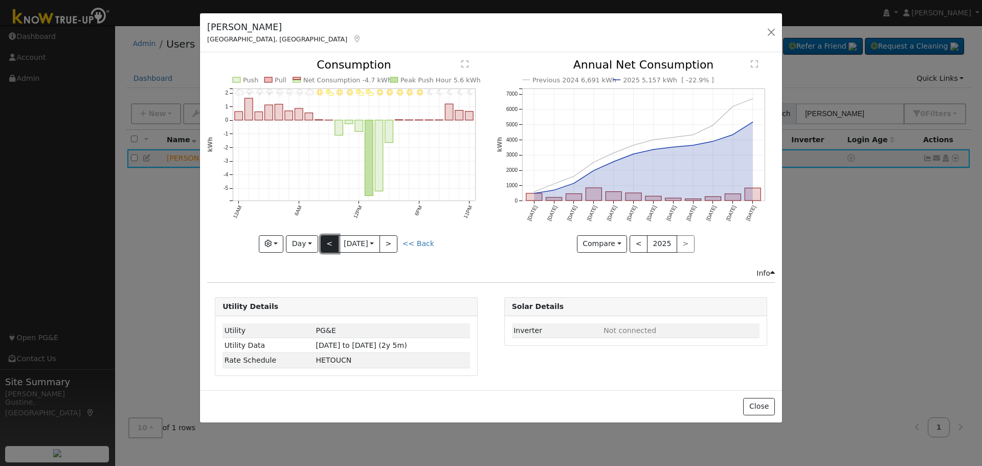
click at [326, 240] on button "<" at bounding box center [330, 243] width 18 height 17
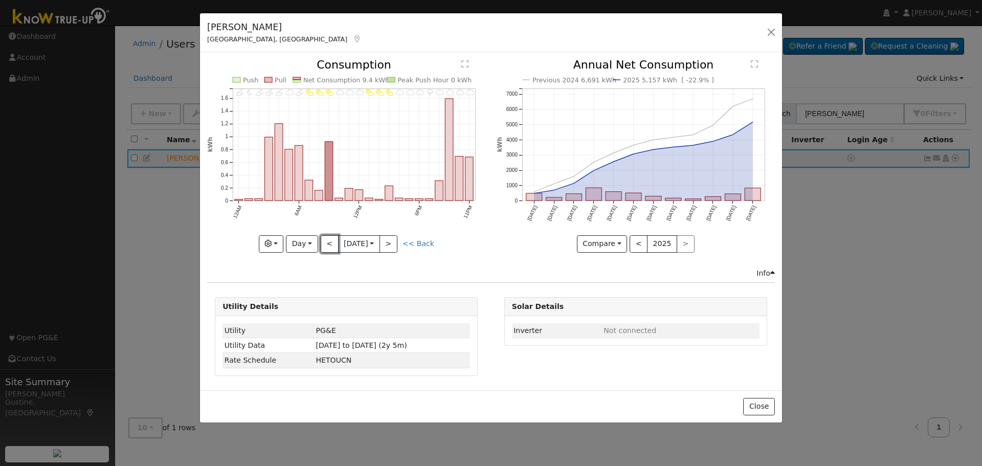
click at [325, 239] on button "<" at bounding box center [330, 243] width 18 height 17
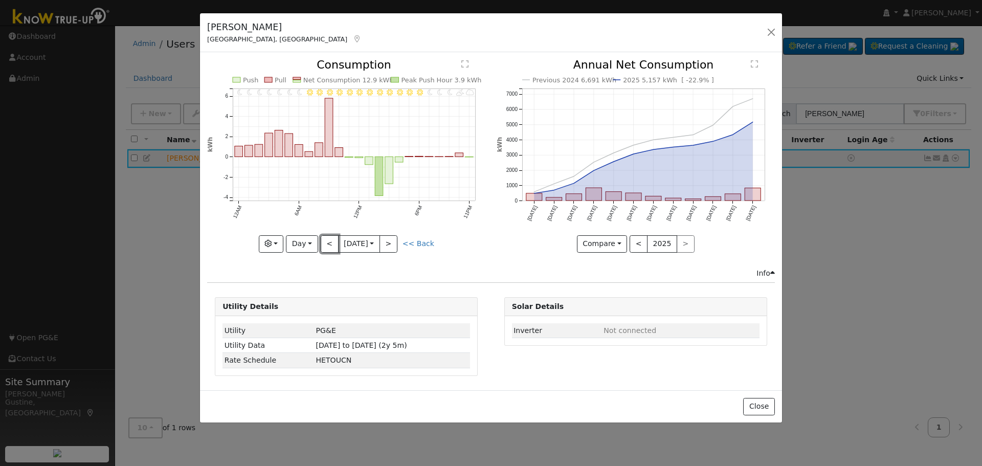
click at [324, 235] on button "<" at bounding box center [330, 243] width 18 height 17
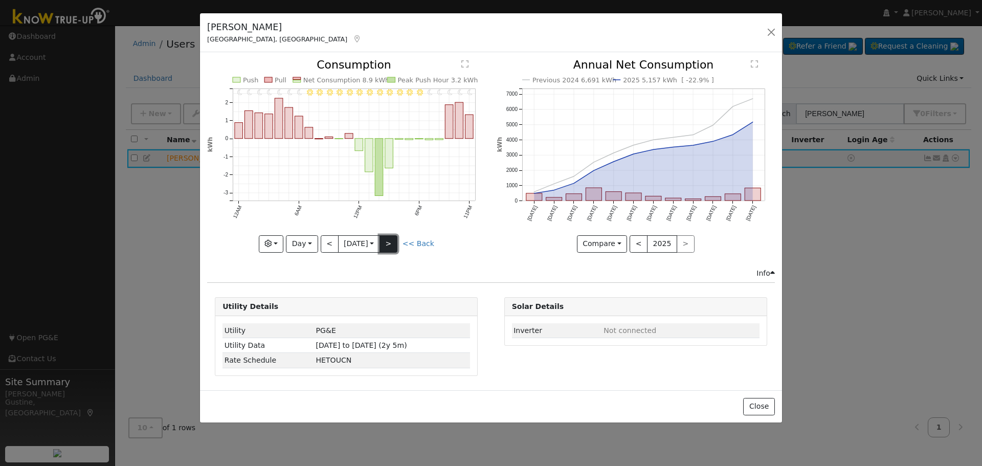
click at [393, 249] on button ">" at bounding box center [389, 243] width 18 height 17
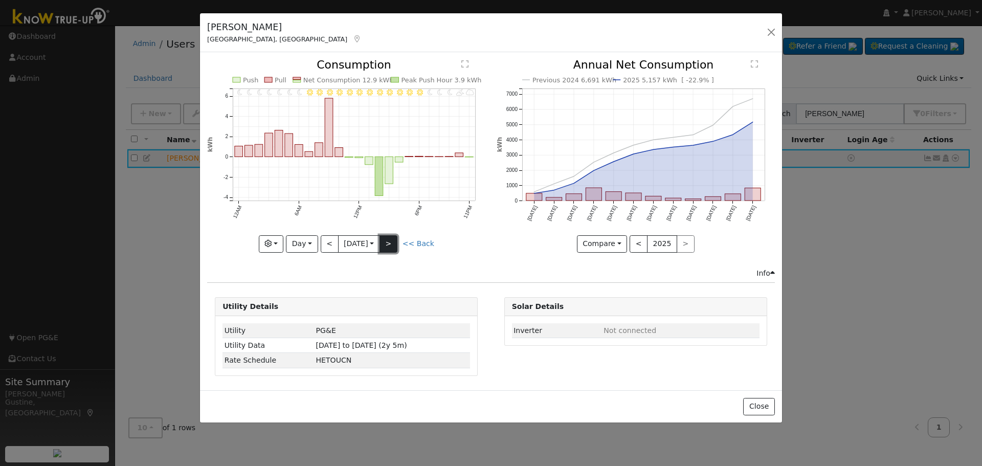
click at [393, 249] on button ">" at bounding box center [389, 243] width 18 height 17
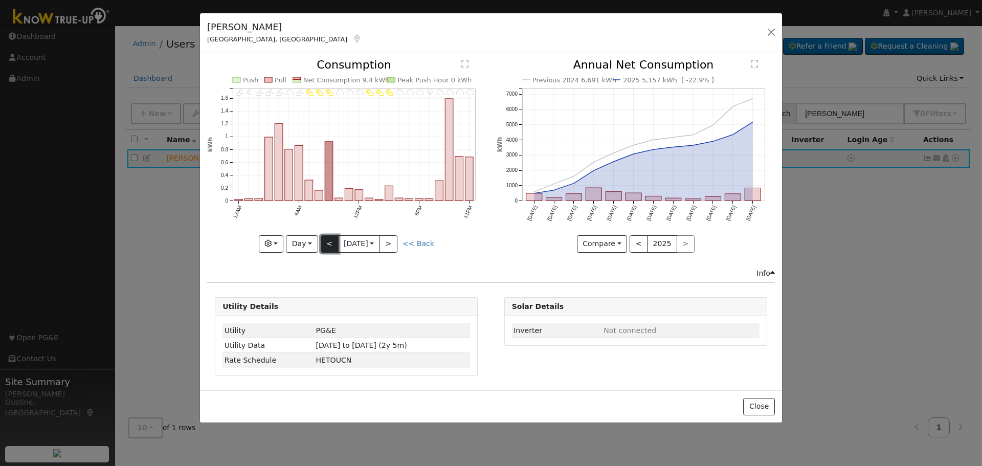
click at [328, 237] on button "<" at bounding box center [330, 243] width 18 height 17
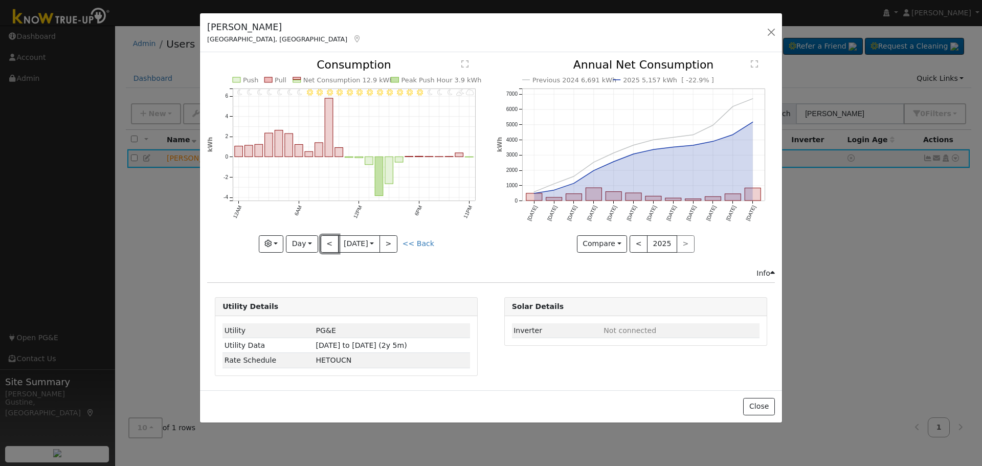
click at [334, 246] on button "<" at bounding box center [330, 243] width 18 height 17
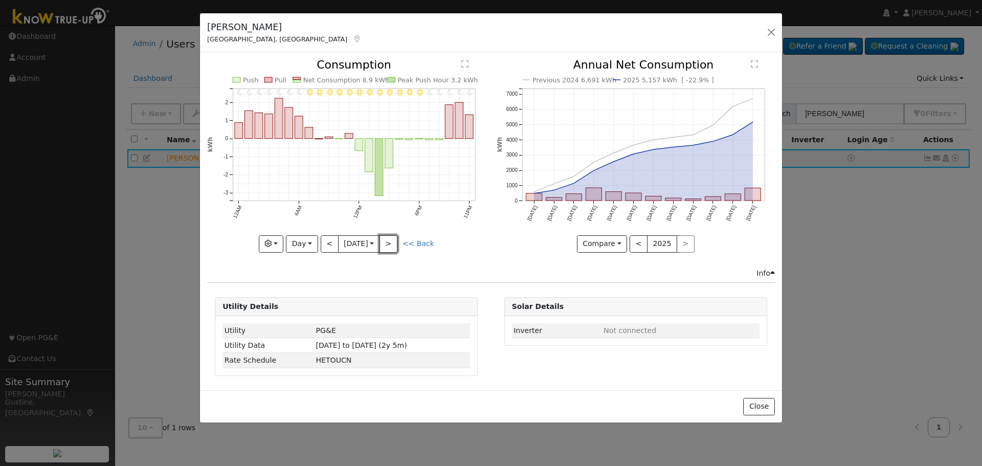
click at [397, 248] on button ">" at bounding box center [389, 243] width 18 height 17
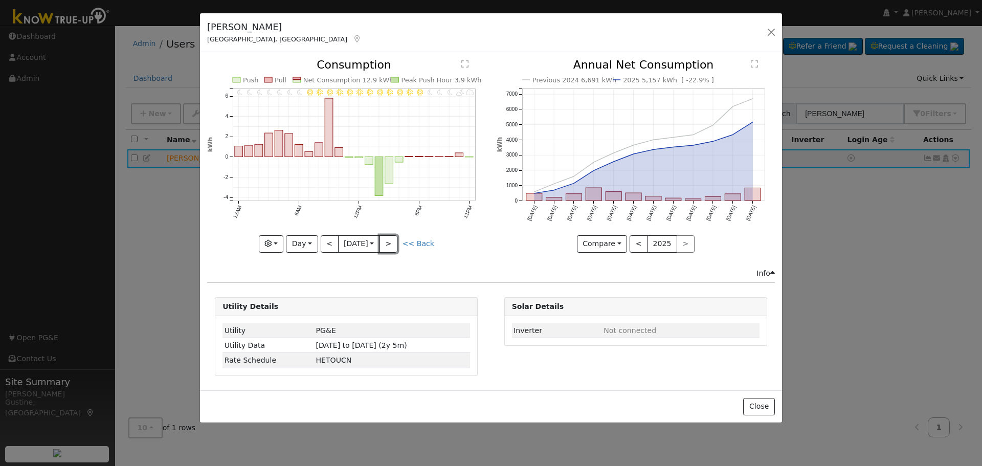
click at [397, 248] on button ">" at bounding box center [389, 243] width 18 height 17
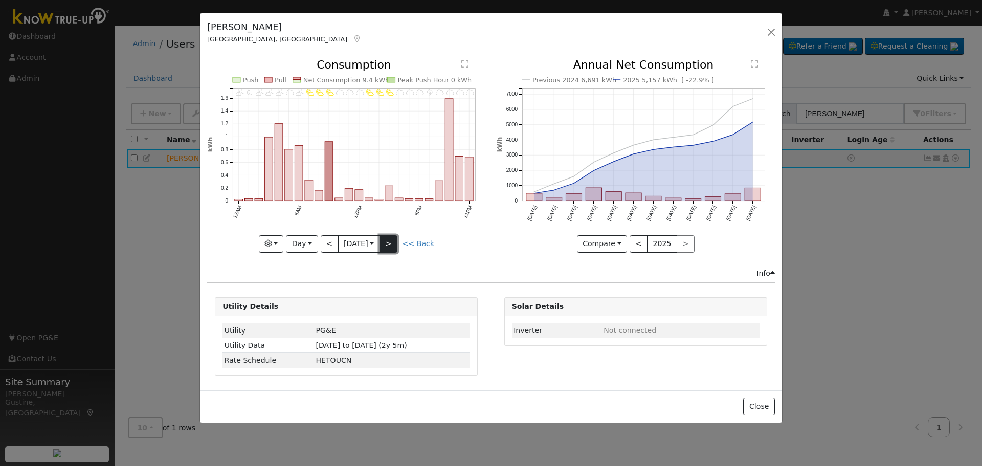
click at [391, 243] on button ">" at bounding box center [389, 243] width 18 height 17
type input "2025-09-19"
